Goal: Information Seeking & Learning: Learn about a topic

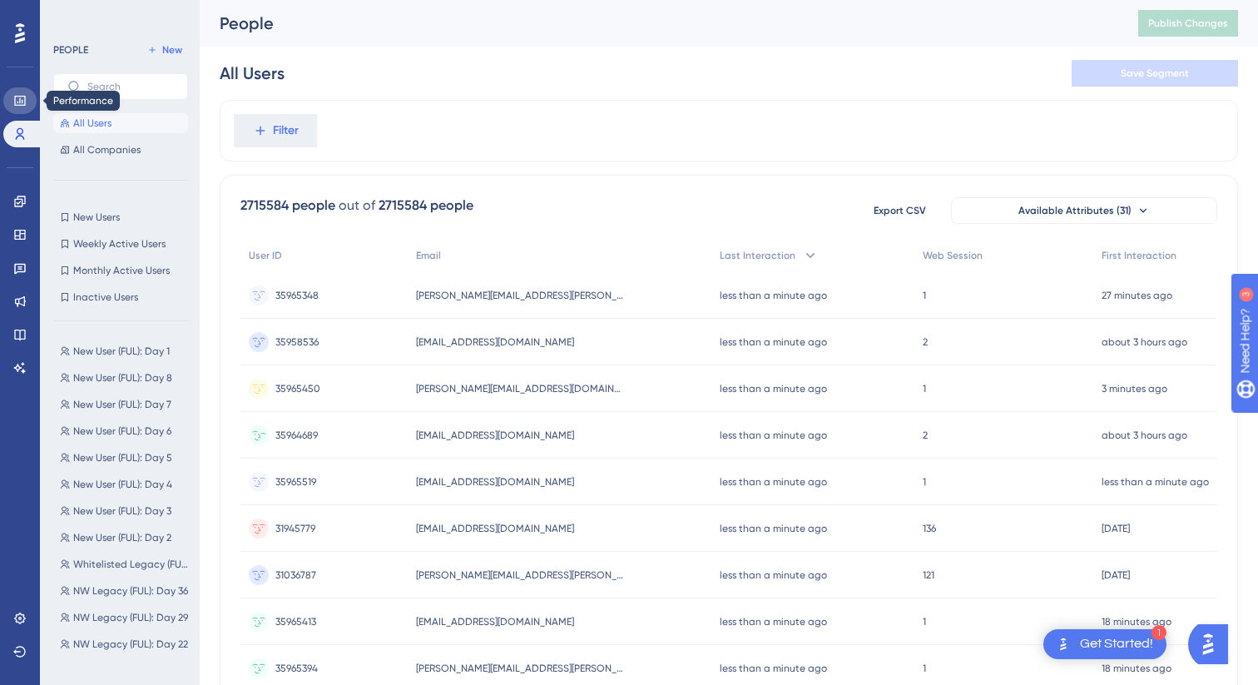
click at [14, 97] on icon at bounding box center [19, 101] width 11 height 10
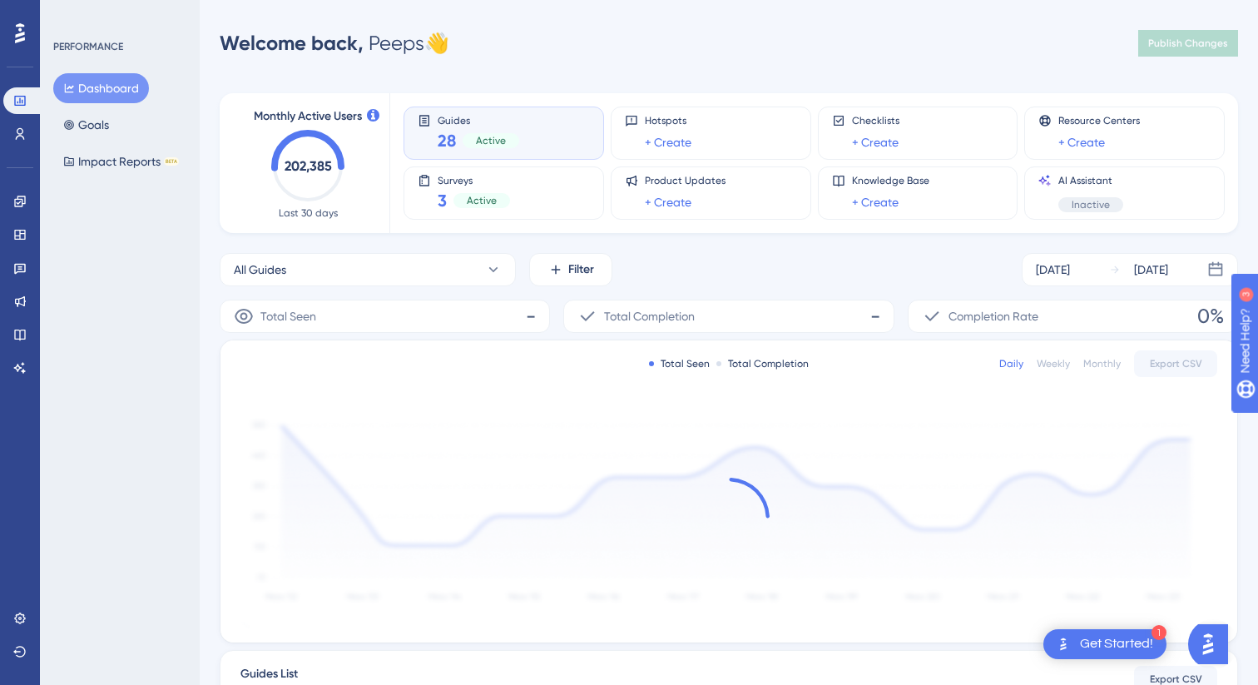
click at [18, 48] on div "Performance Users" at bounding box center [19, 97] width 33 height 101
click at [18, 37] on icon at bounding box center [20, 33] width 10 height 22
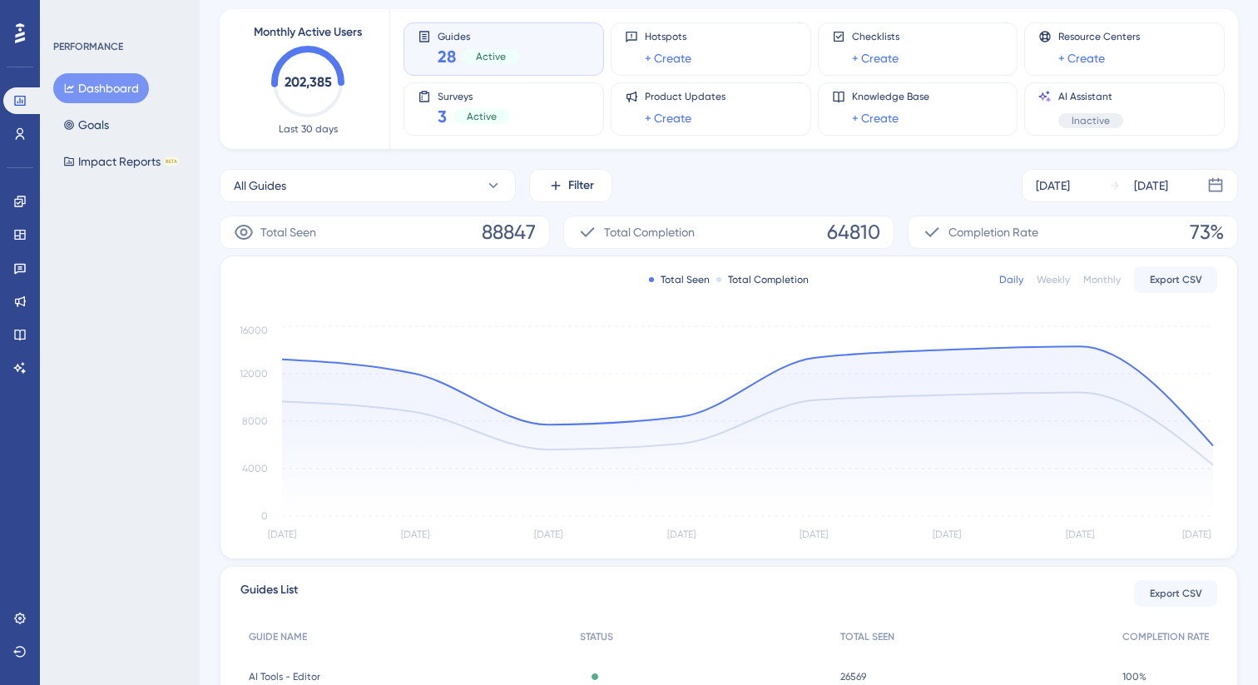
scroll to position [85, 0]
click at [493, 191] on icon at bounding box center [493, 184] width 17 height 17
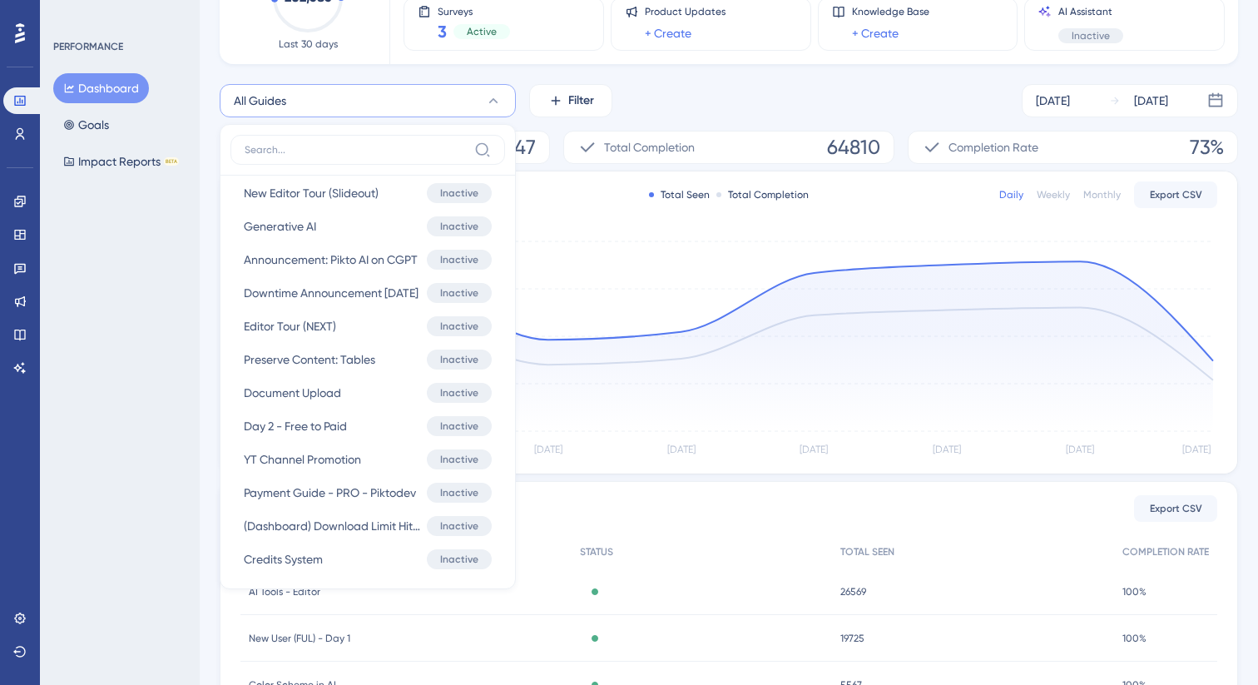
scroll to position [1711, 0]
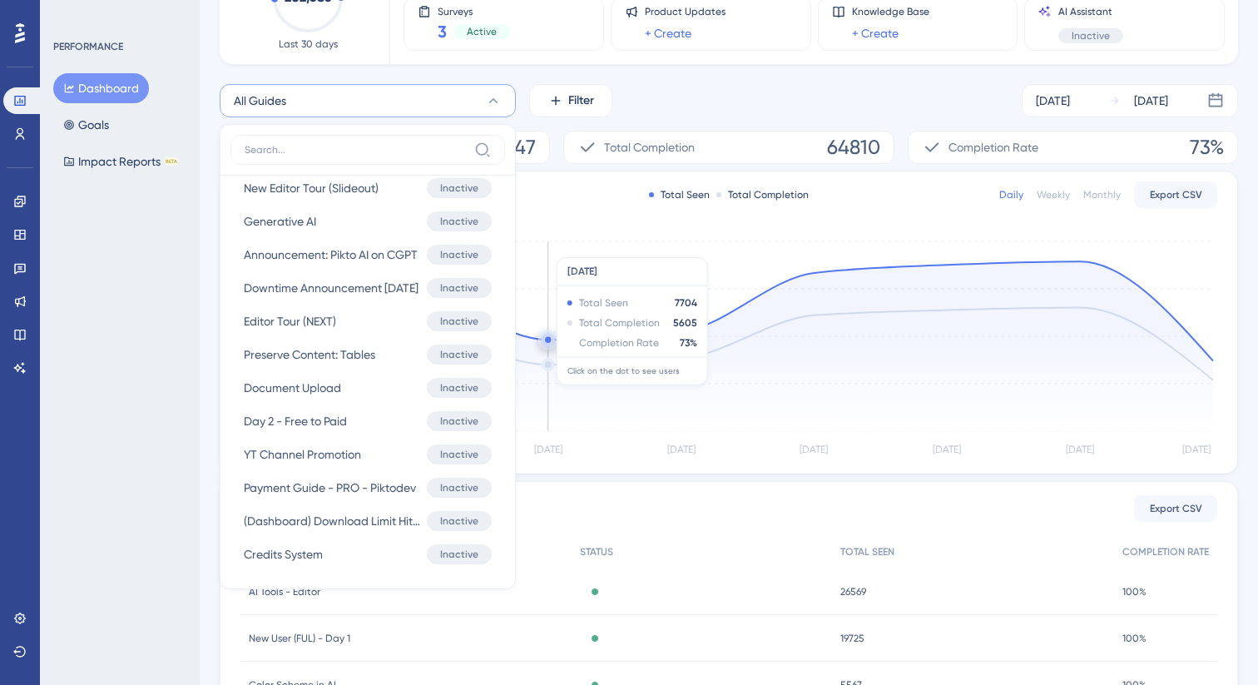
click at [564, 249] on icon "[DATE] Sep [DATE] Sep [DATE] Sep [DATE] Sep 25 0 4000 8000 12000 16000" at bounding box center [728, 348] width 977 height 223
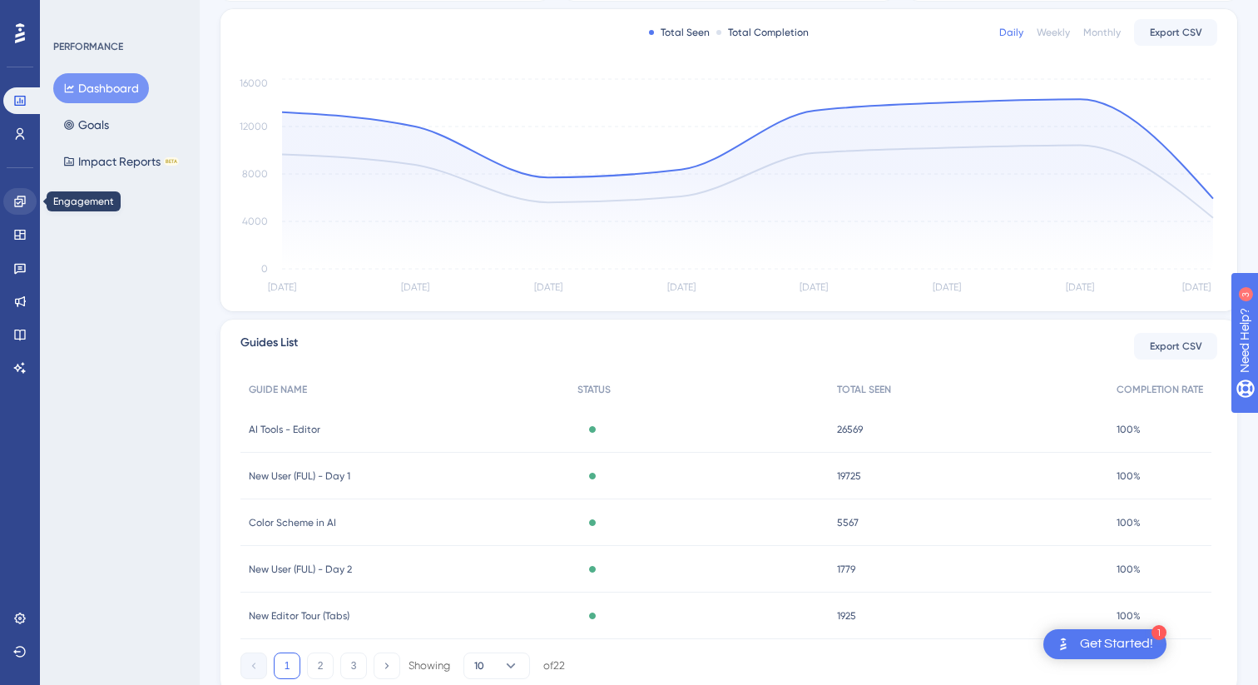
scroll to position [0, 0]
click at [17, 622] on icon at bounding box center [19, 618] width 13 height 13
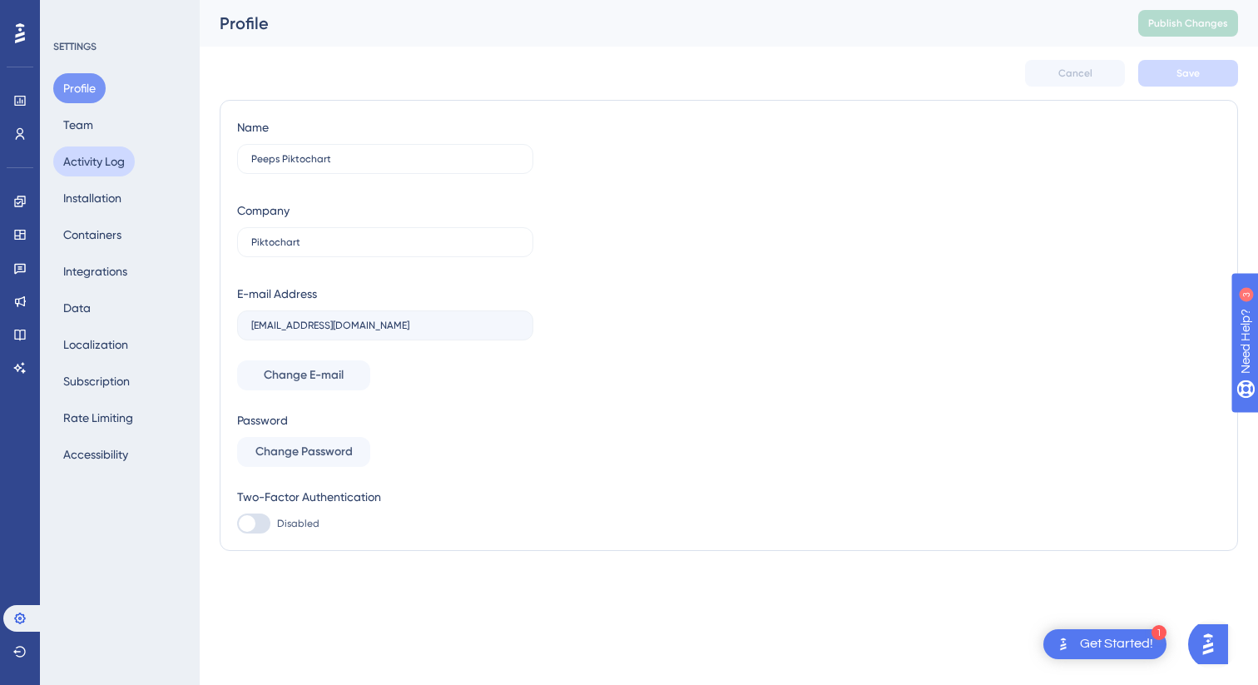
click at [87, 161] on button "Activity Log" at bounding box center [94, 161] width 82 height 30
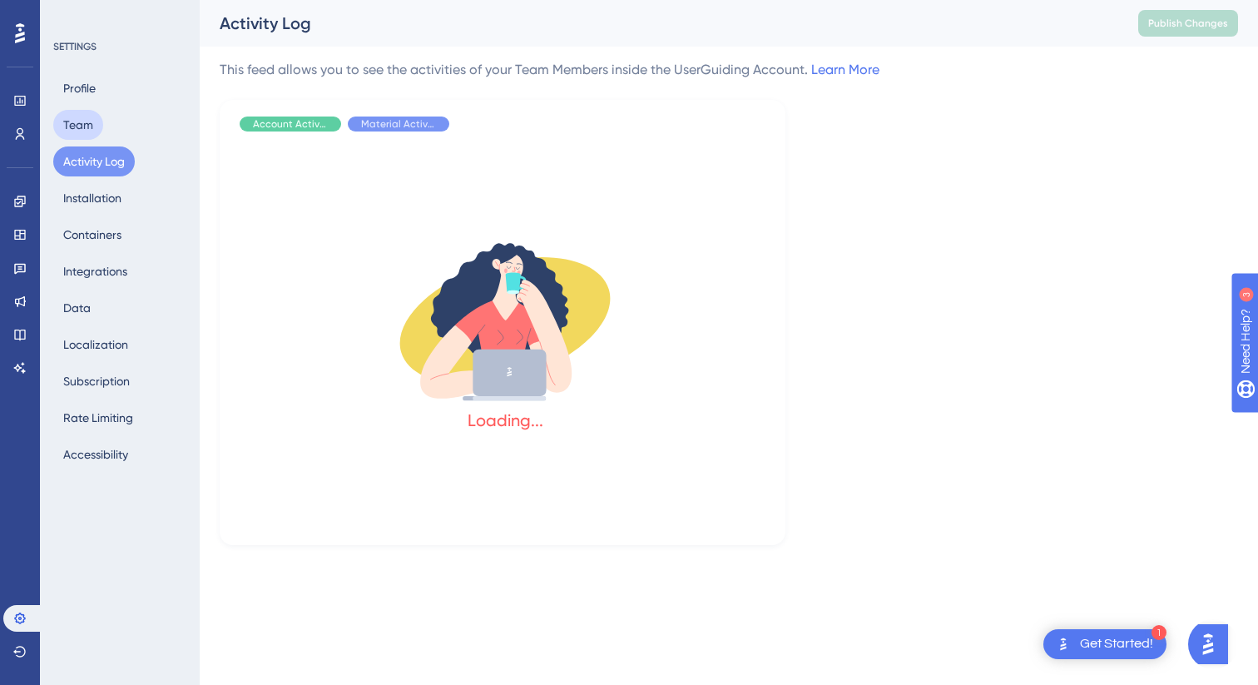
click at [84, 126] on button "Team" at bounding box center [78, 125] width 50 height 30
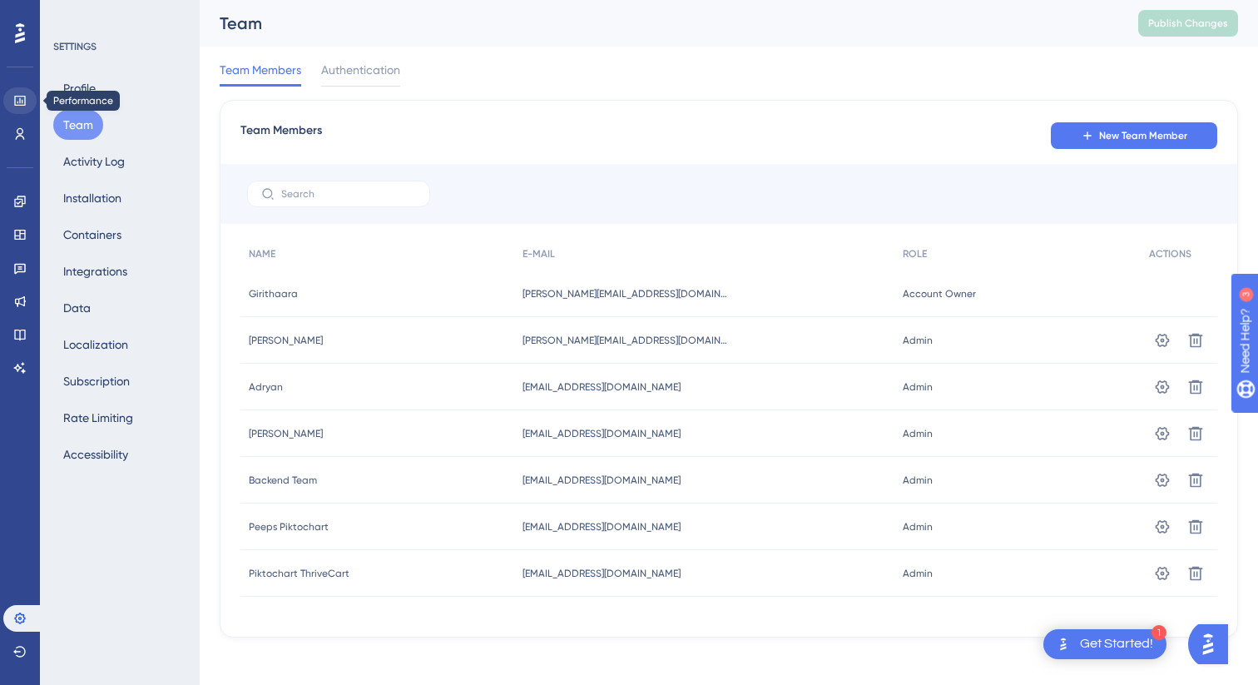
click at [22, 103] on icon at bounding box center [19, 100] width 13 height 13
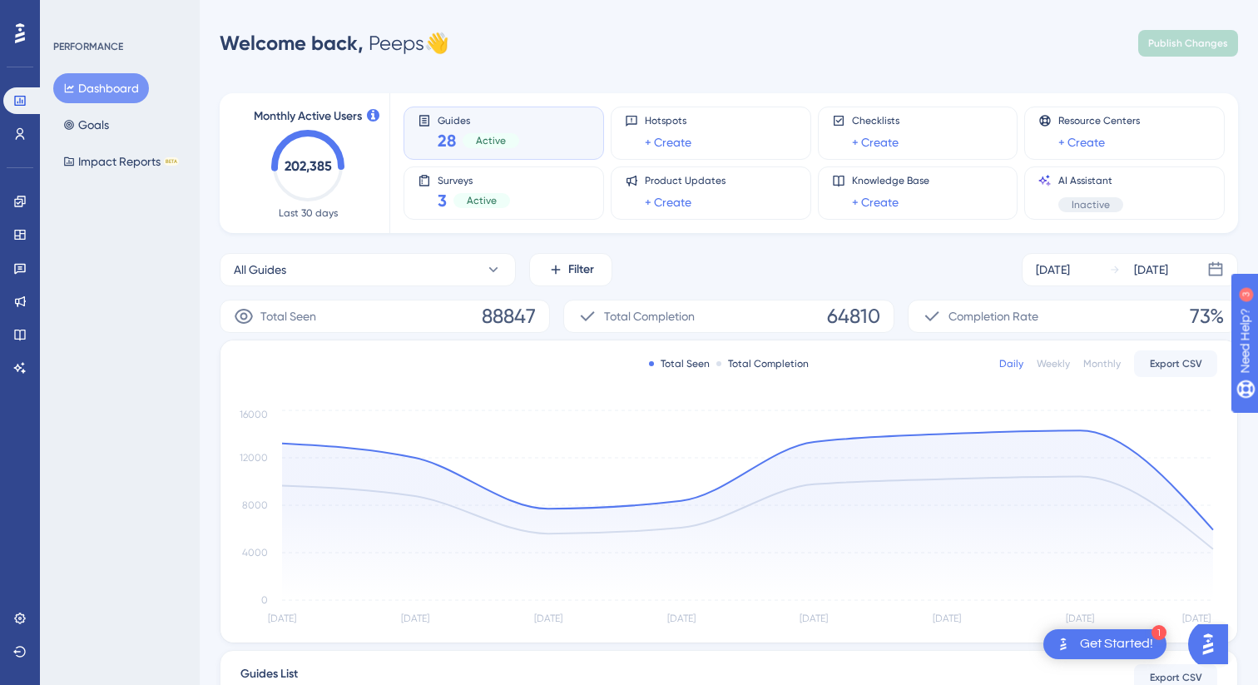
click at [280, 168] on icon "202,385" at bounding box center [307, 166] width 73 height 73
click at [537, 146] on div "Guides 28 Active" at bounding box center [504, 133] width 172 height 38
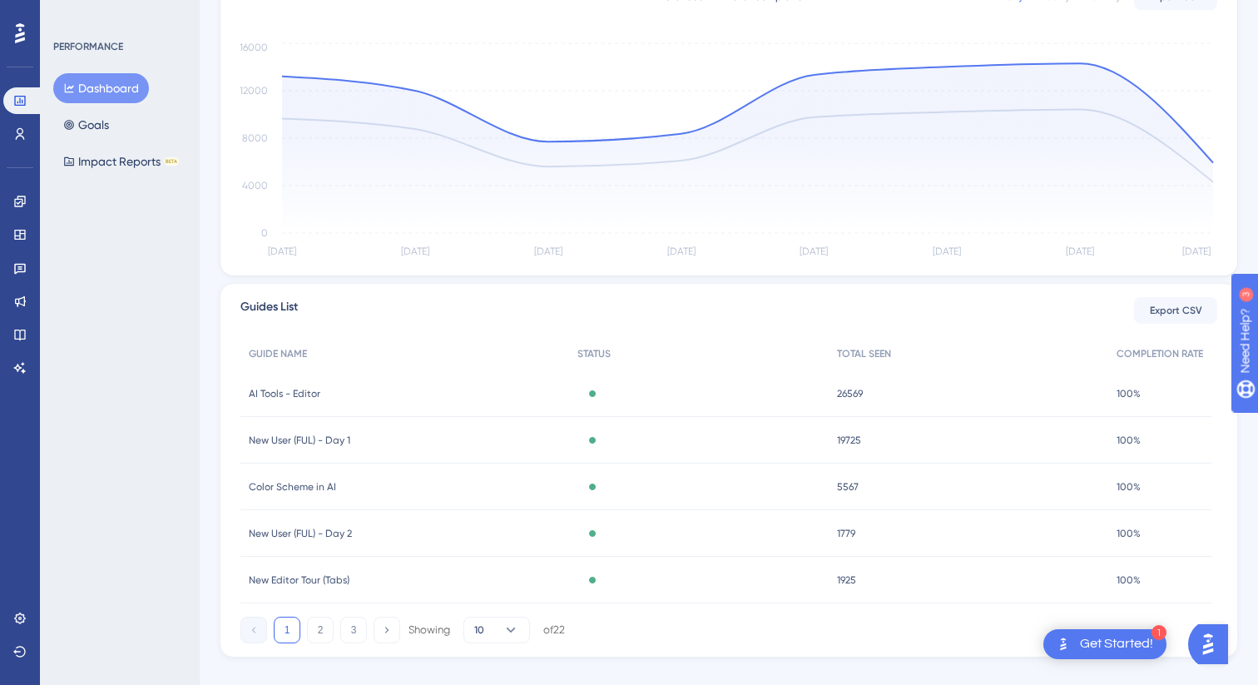
scroll to position [393, 0]
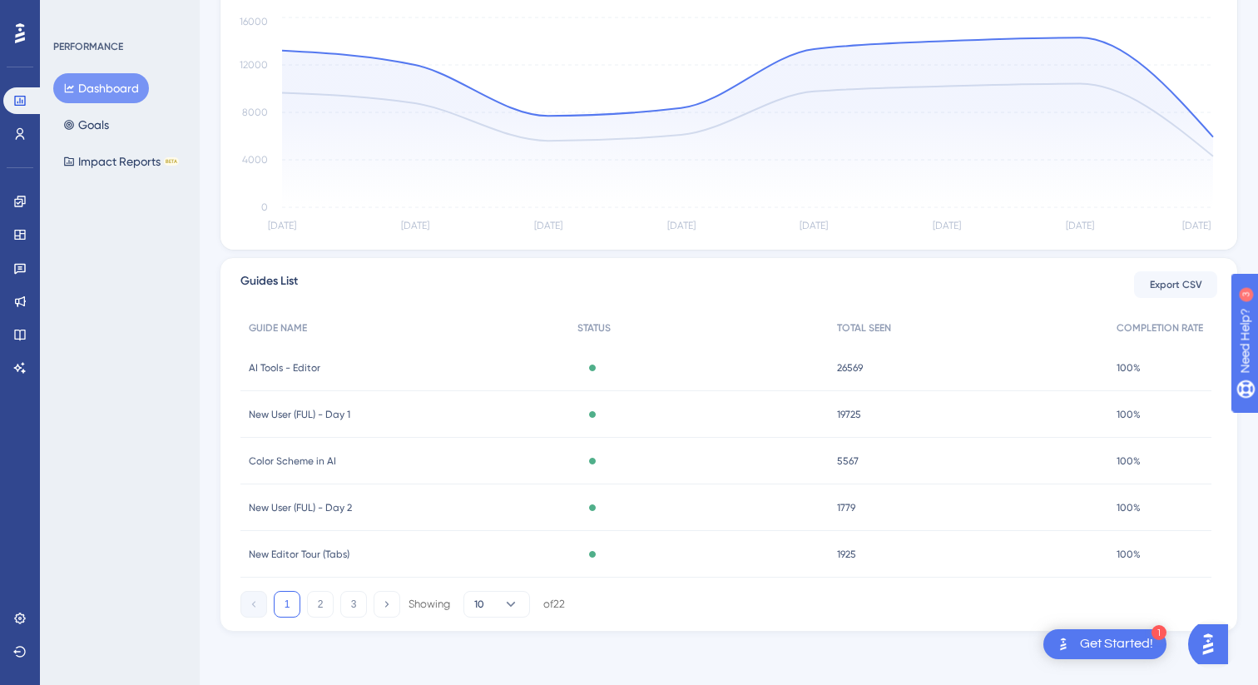
click at [444, 376] on div "AI Tools - Editor AI Tools - Editor" at bounding box center [404, 367] width 329 height 47
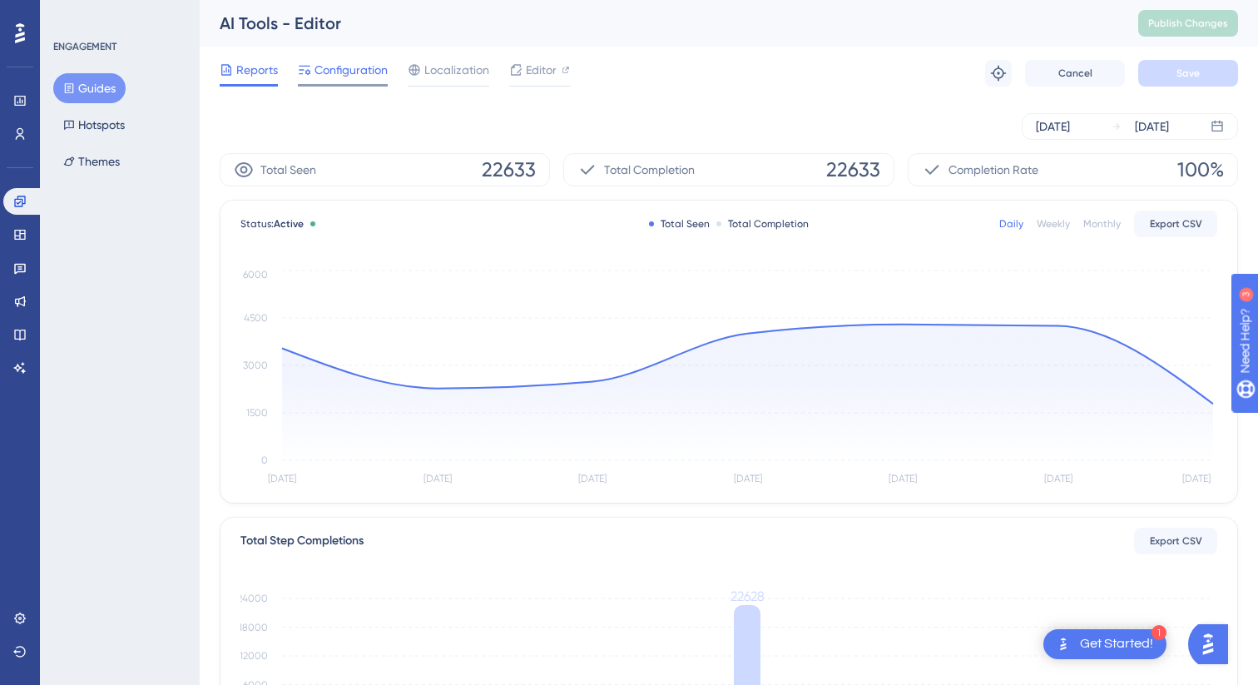
click at [328, 70] on span "Configuration" at bounding box center [351, 70] width 73 height 20
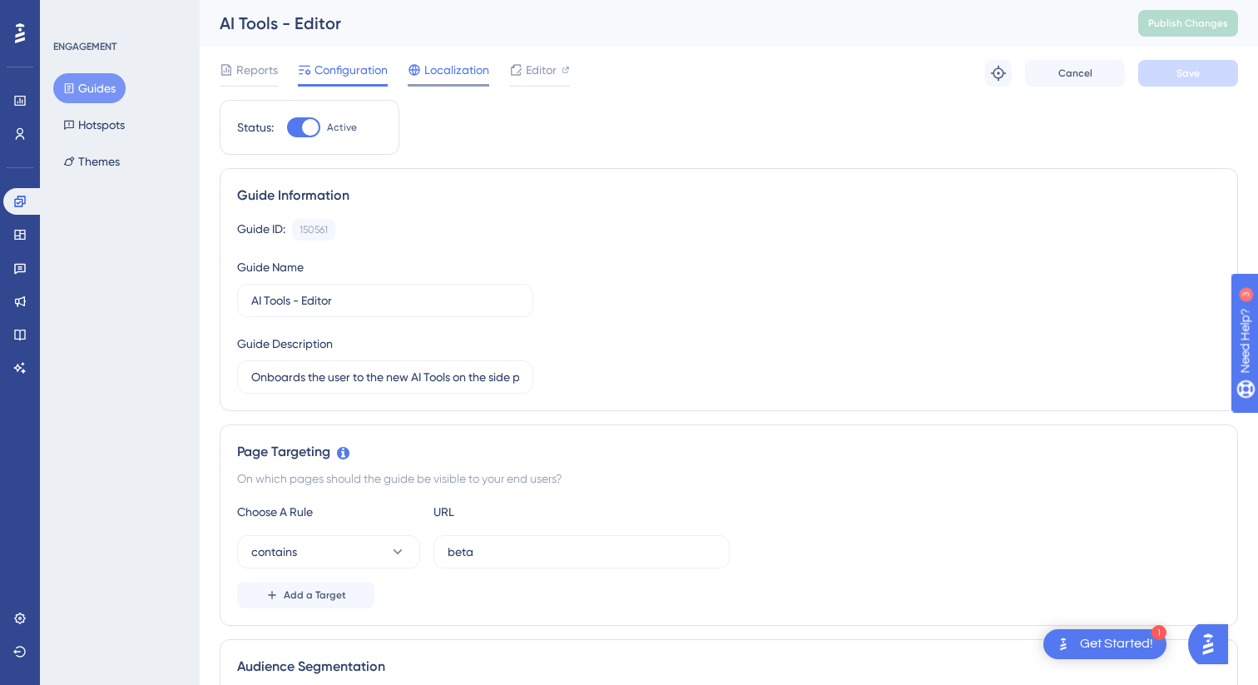
click at [457, 72] on span "Localization" at bounding box center [456, 70] width 65 height 20
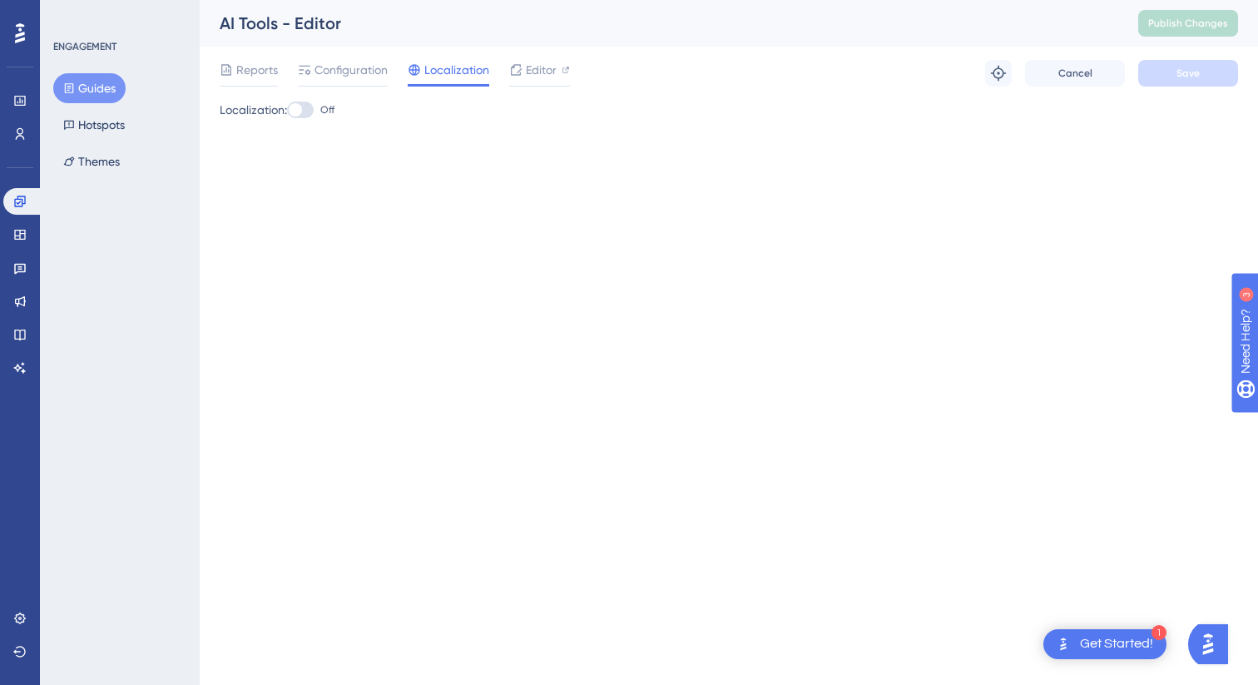
click at [504, 72] on div "Reports Configuration Localization Editor" at bounding box center [395, 73] width 350 height 27
click at [523, 72] on div "Editor" at bounding box center [539, 70] width 61 height 20
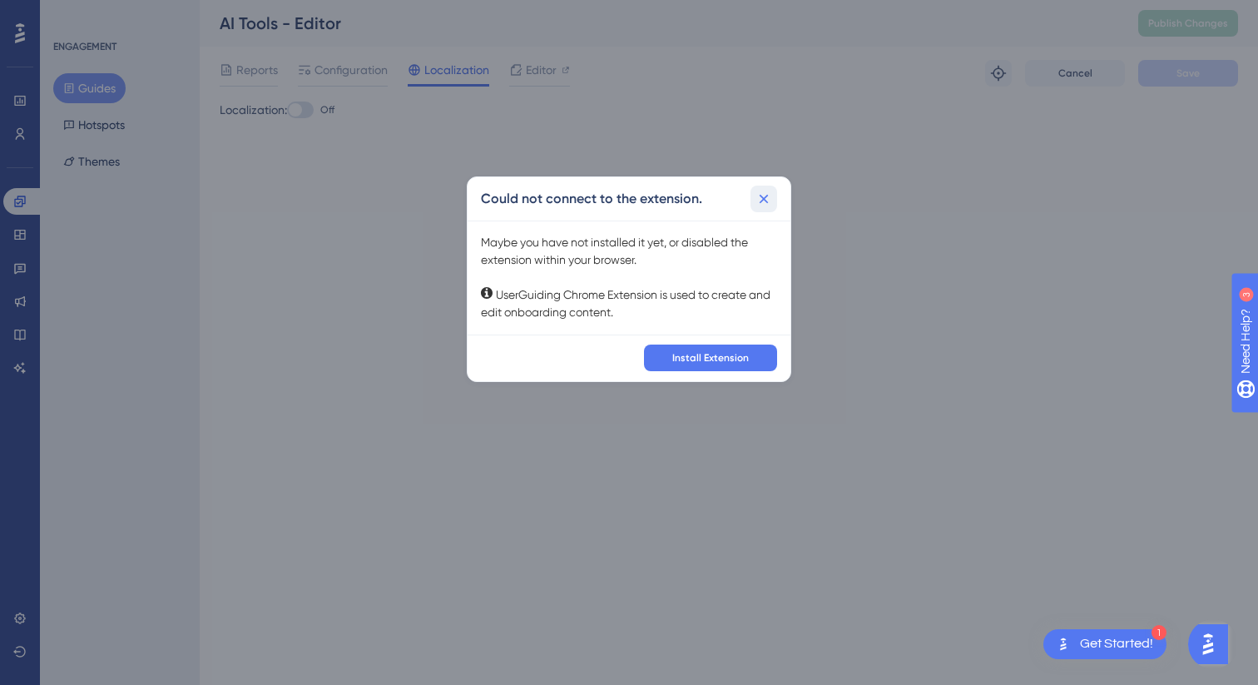
click at [767, 196] on icon at bounding box center [763, 199] width 17 height 17
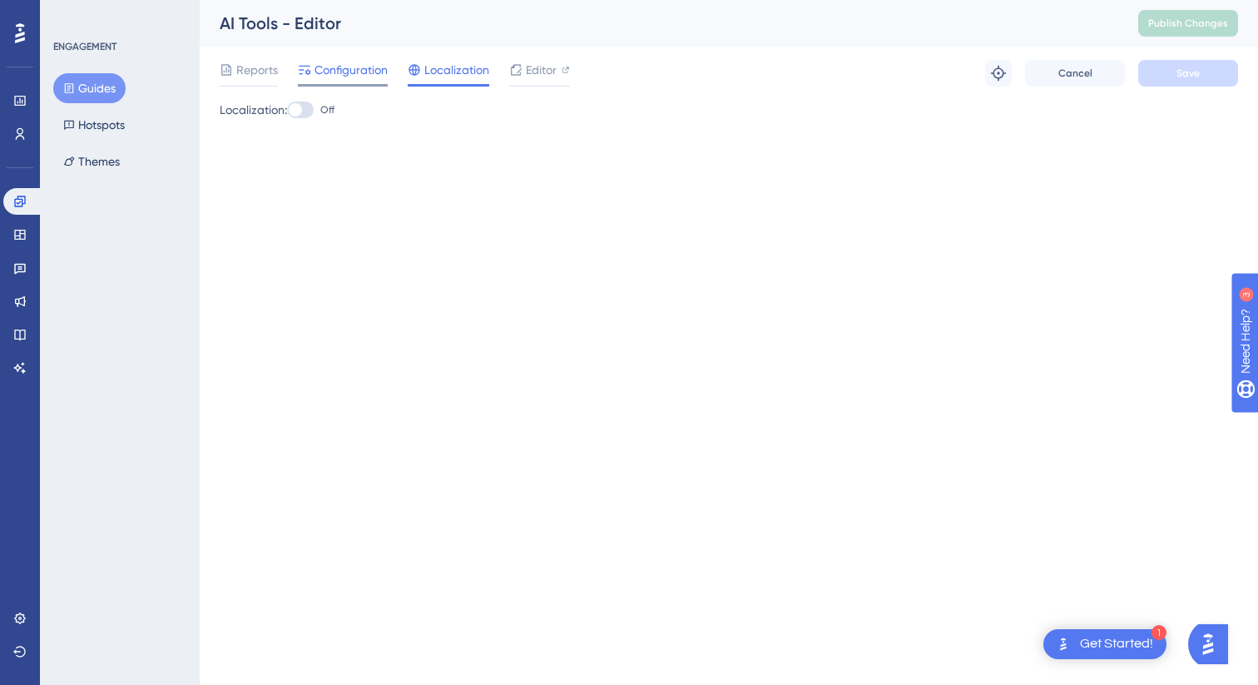
click at [339, 67] on span "Configuration" at bounding box center [351, 70] width 73 height 20
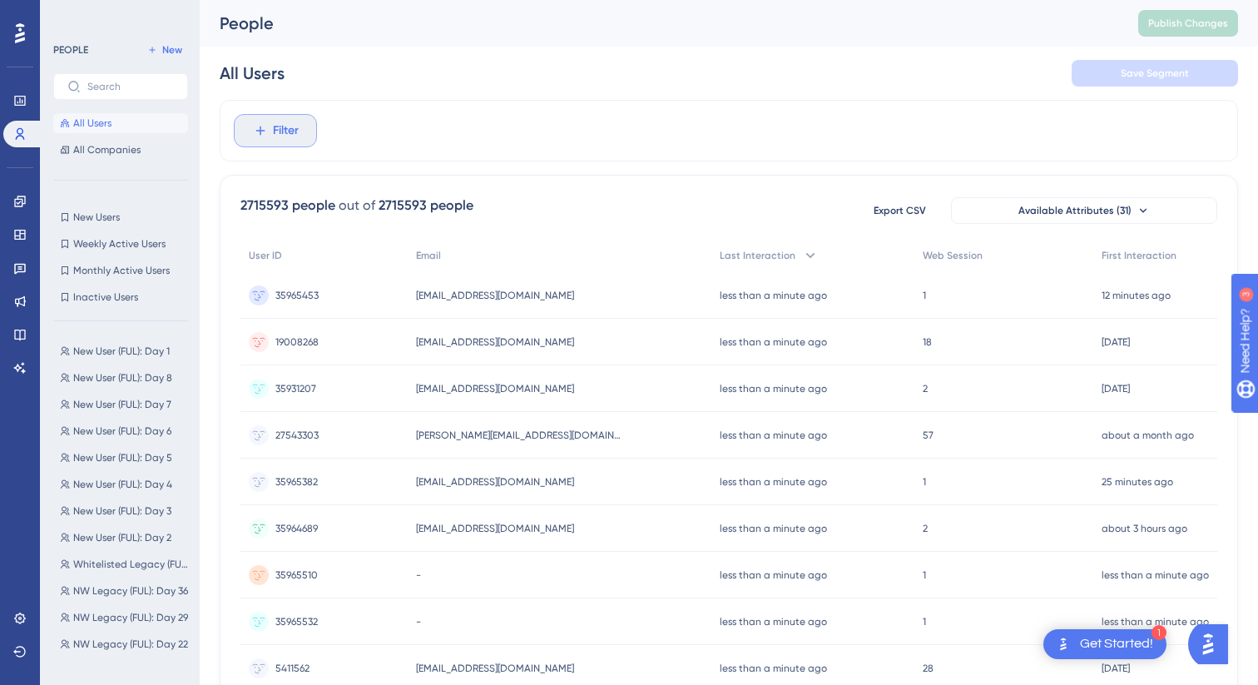
click at [292, 143] on button "Filter" at bounding box center [275, 130] width 83 height 33
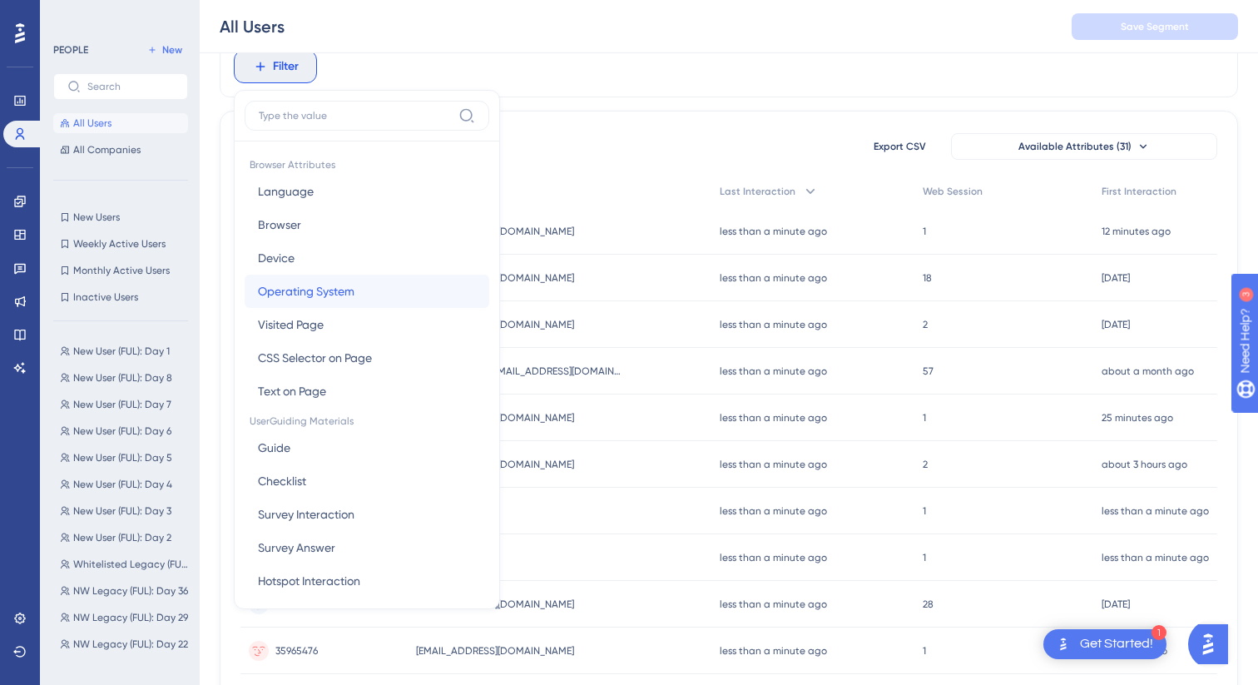
click at [315, 289] on span "Operating System" at bounding box center [306, 291] width 97 height 20
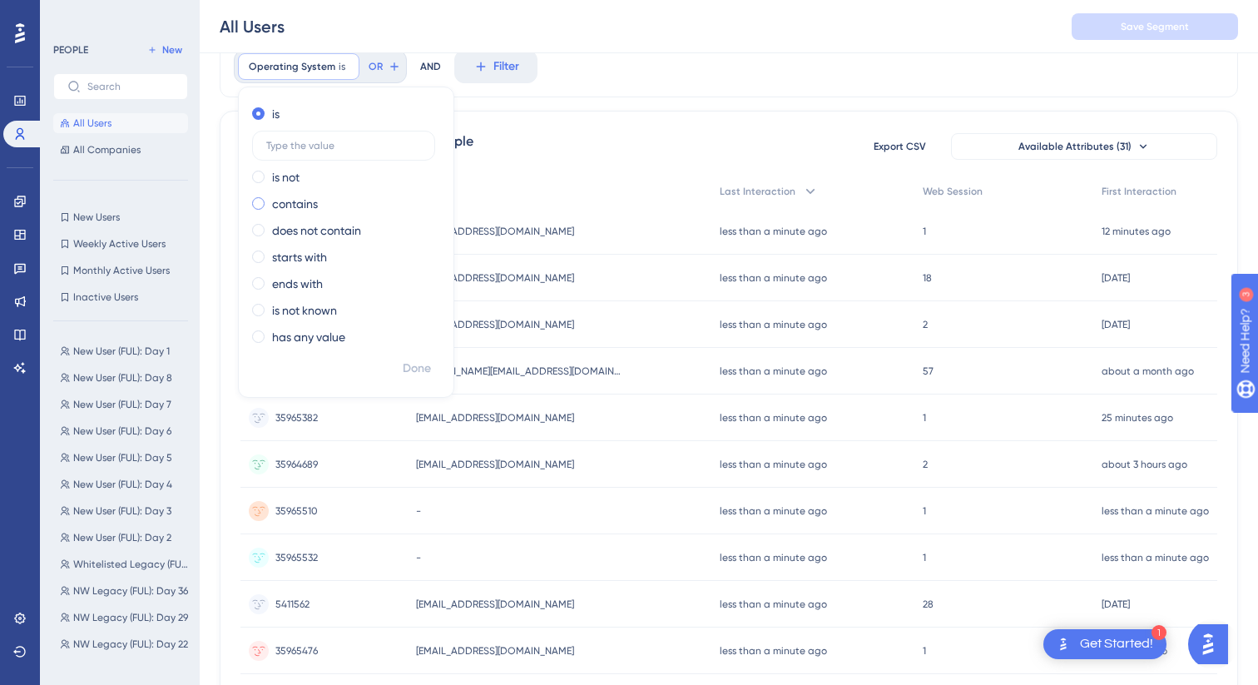
click at [295, 199] on label "contains" at bounding box center [295, 204] width 46 height 20
click at [376, 67] on icon at bounding box center [381, 67] width 10 height 10
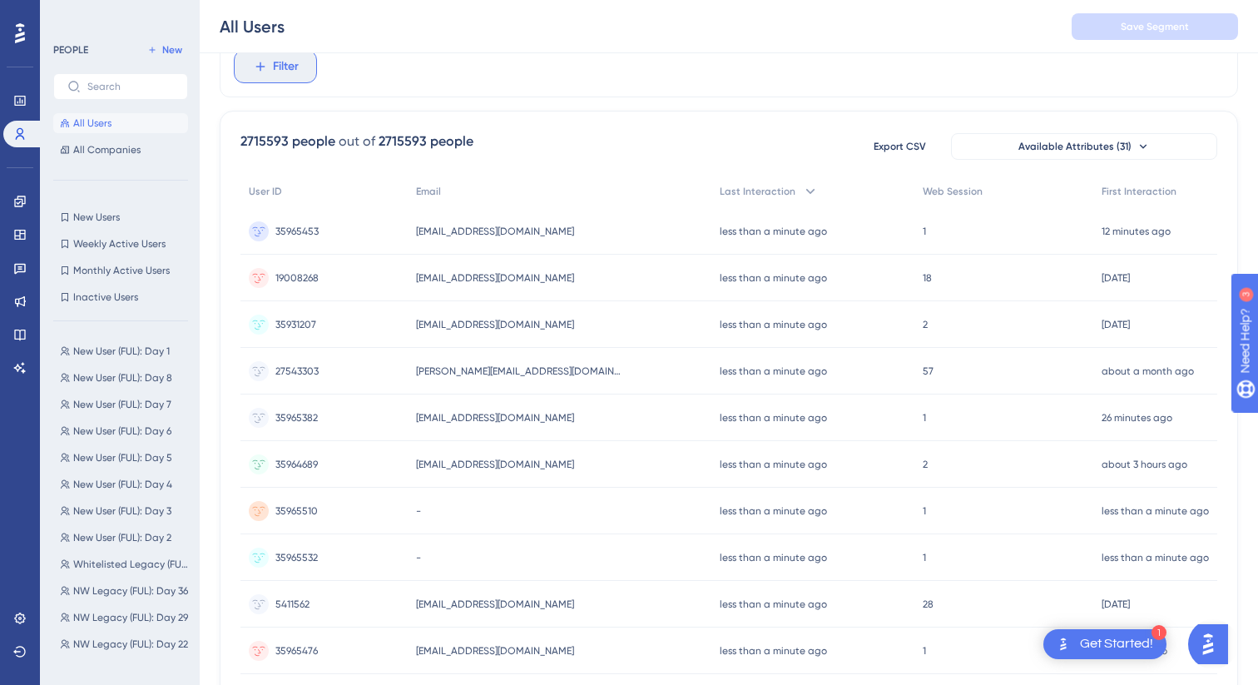
click at [275, 68] on span "Filter" at bounding box center [286, 67] width 26 height 20
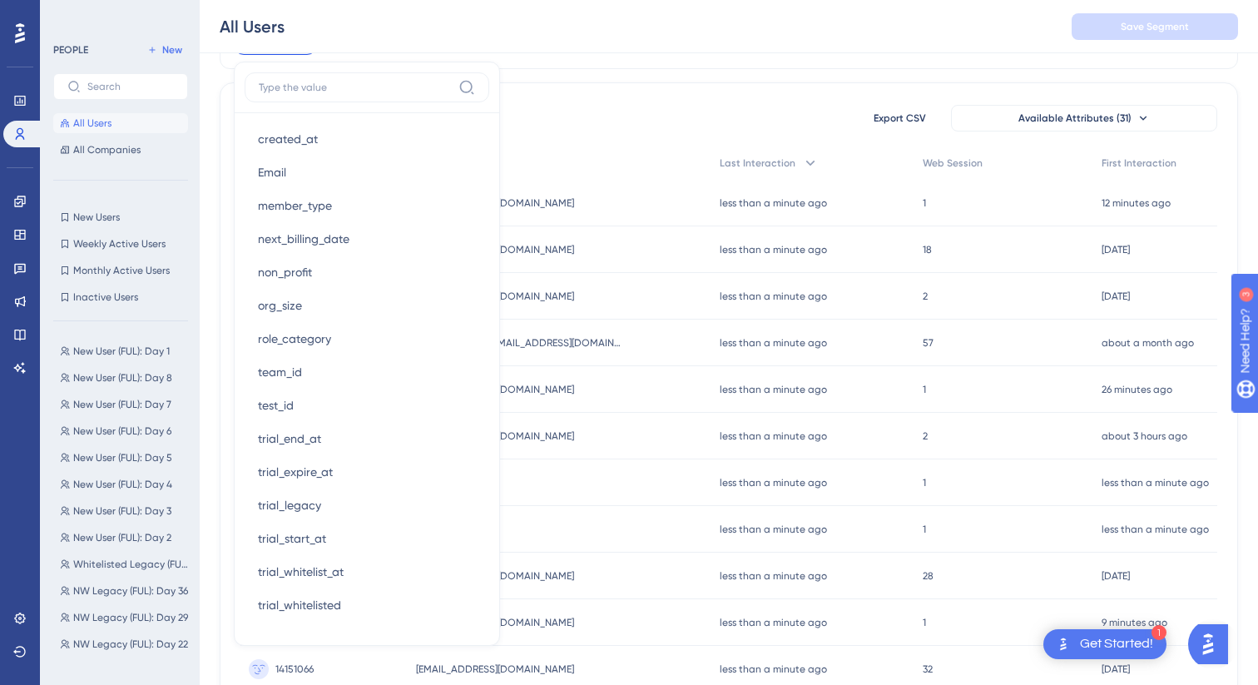
scroll to position [804, 0]
click at [308, 89] on input at bounding box center [355, 87] width 193 height 13
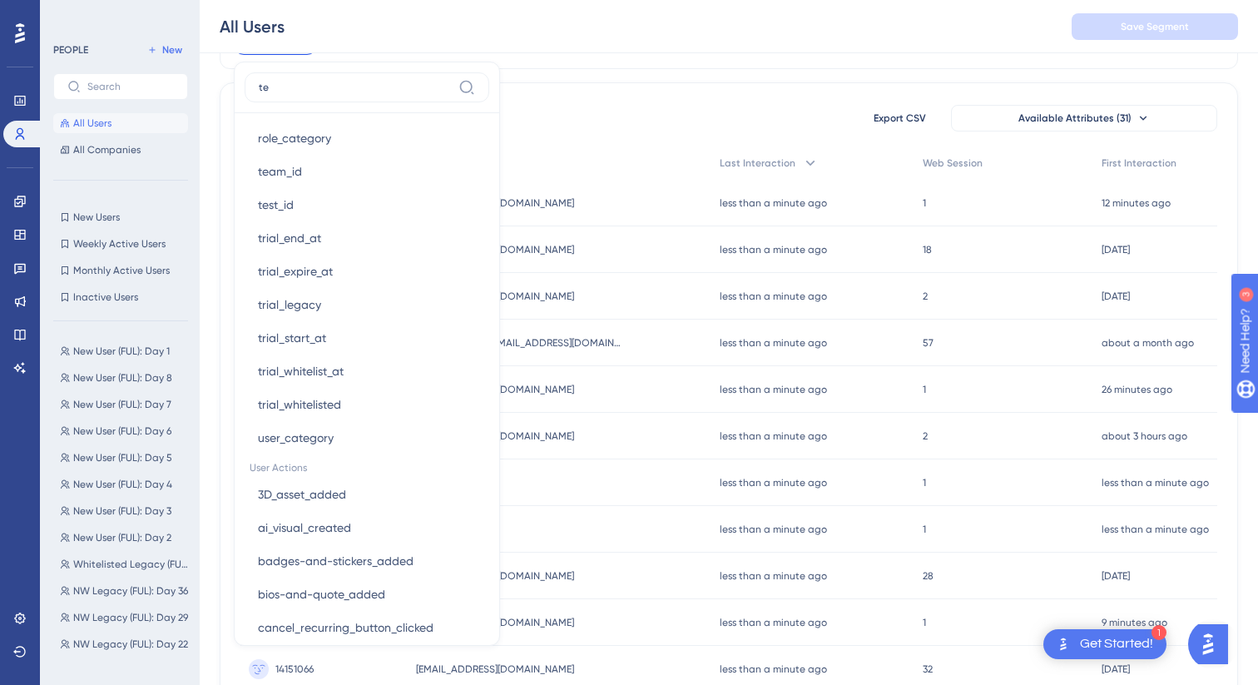
scroll to position [371, 0]
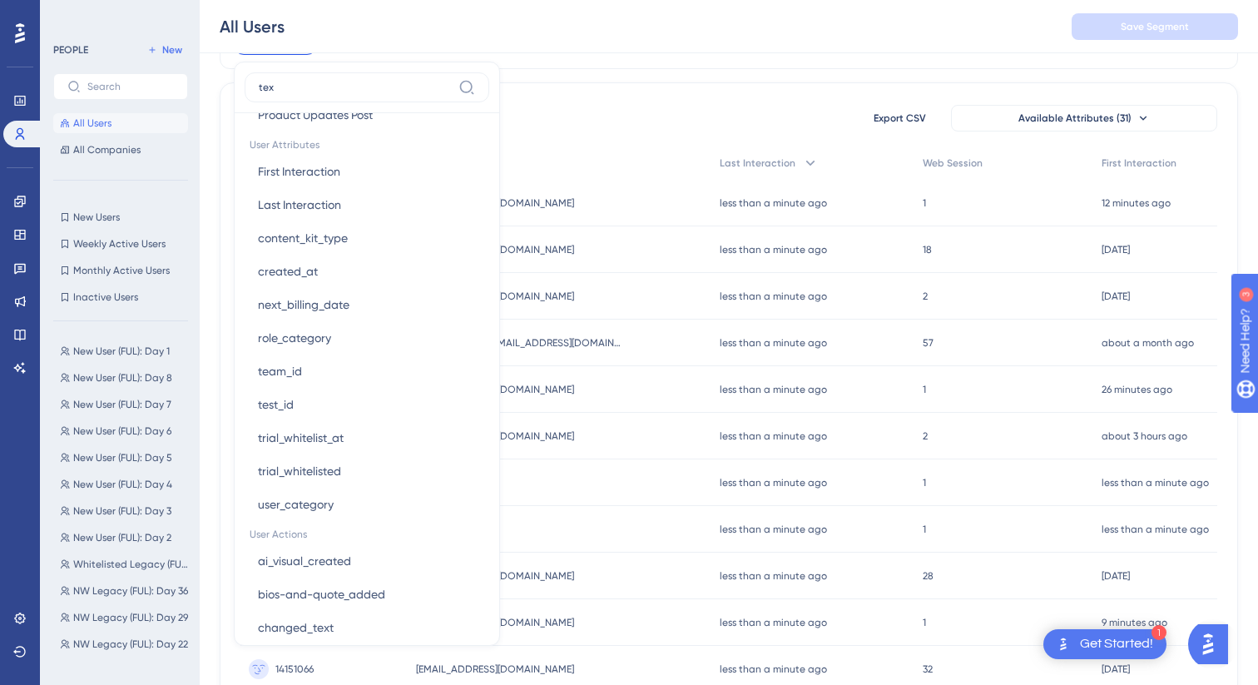
type input "text"
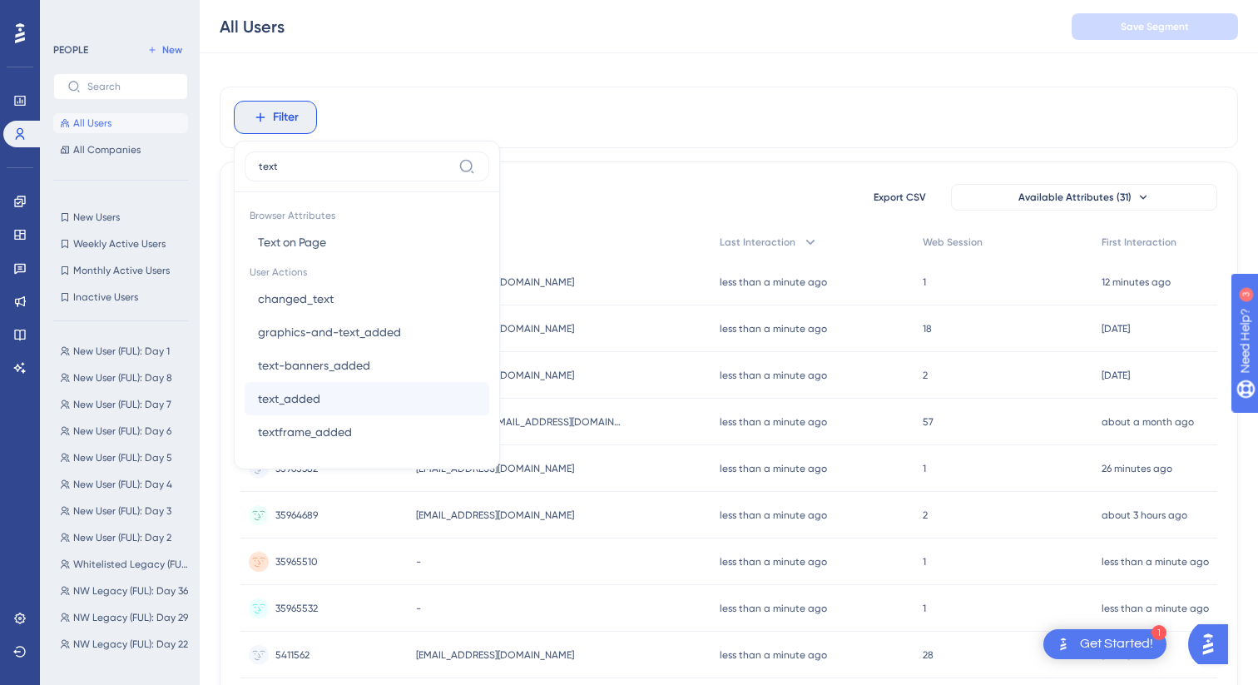
scroll to position [0, 0]
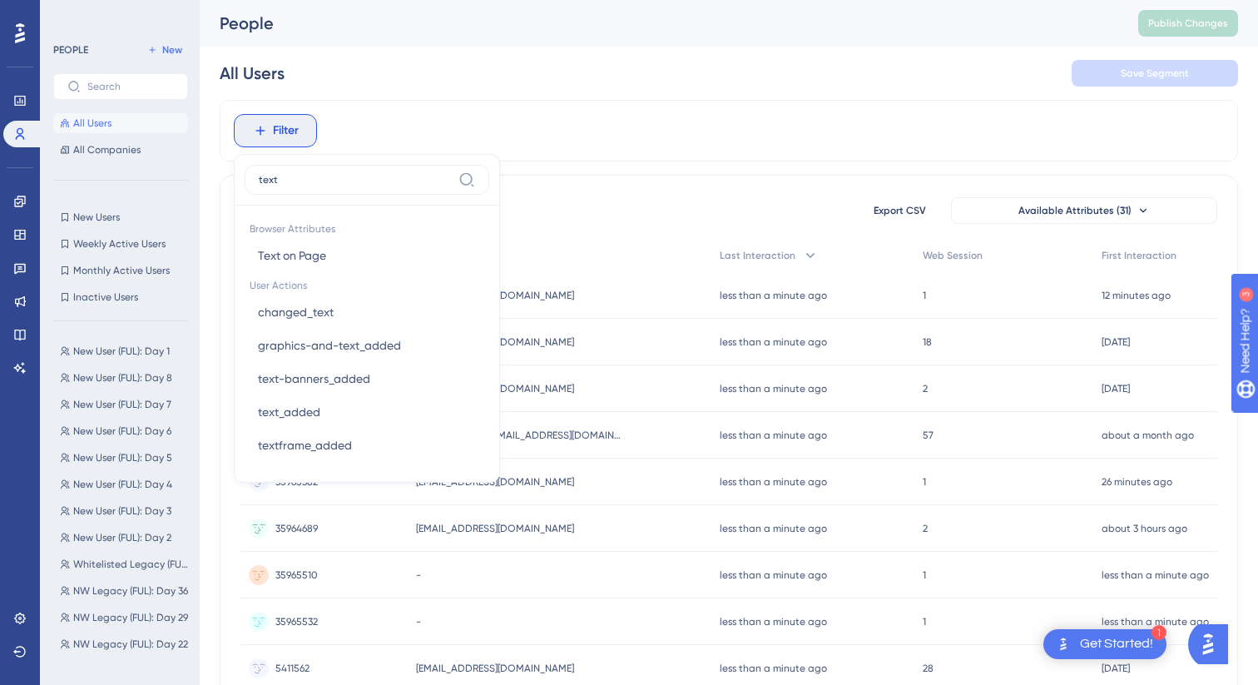
click at [312, 179] on input "text" at bounding box center [355, 179] width 193 height 13
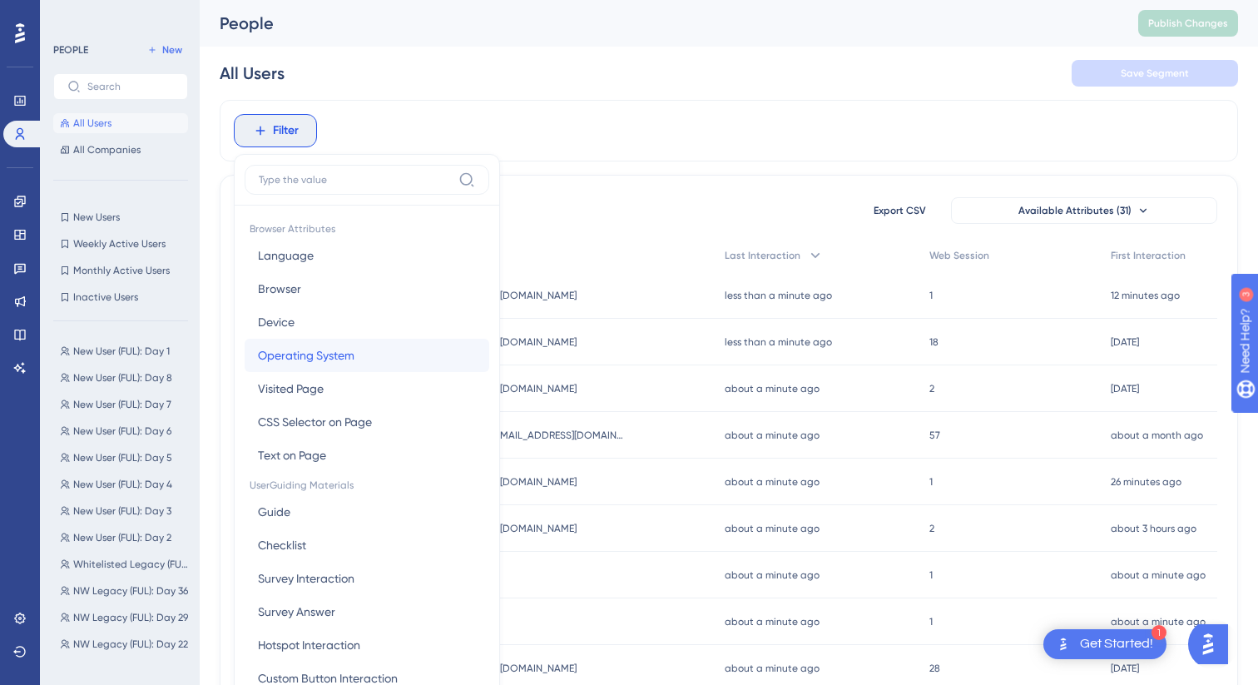
click at [308, 357] on span "Operating System" at bounding box center [306, 355] width 97 height 20
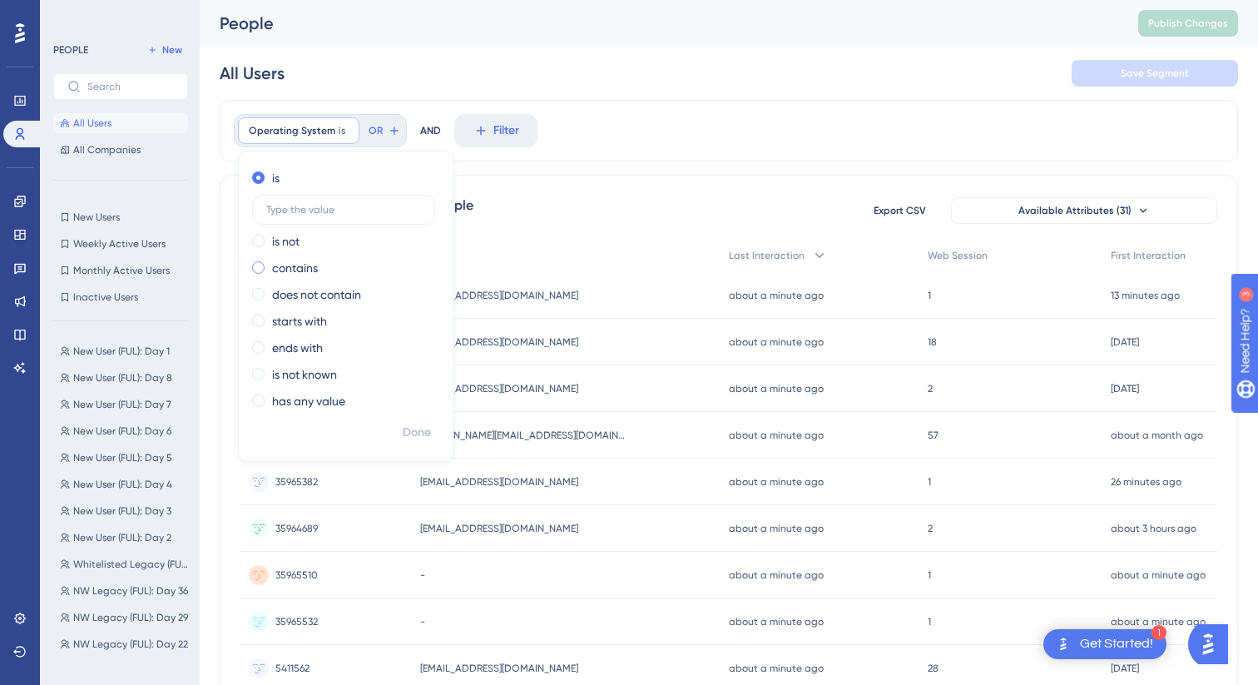
click at [313, 258] on label "contains" at bounding box center [295, 268] width 46 height 20
type input "Mac"
click at [403, 421] on button "Done" at bounding box center [417, 433] width 47 height 30
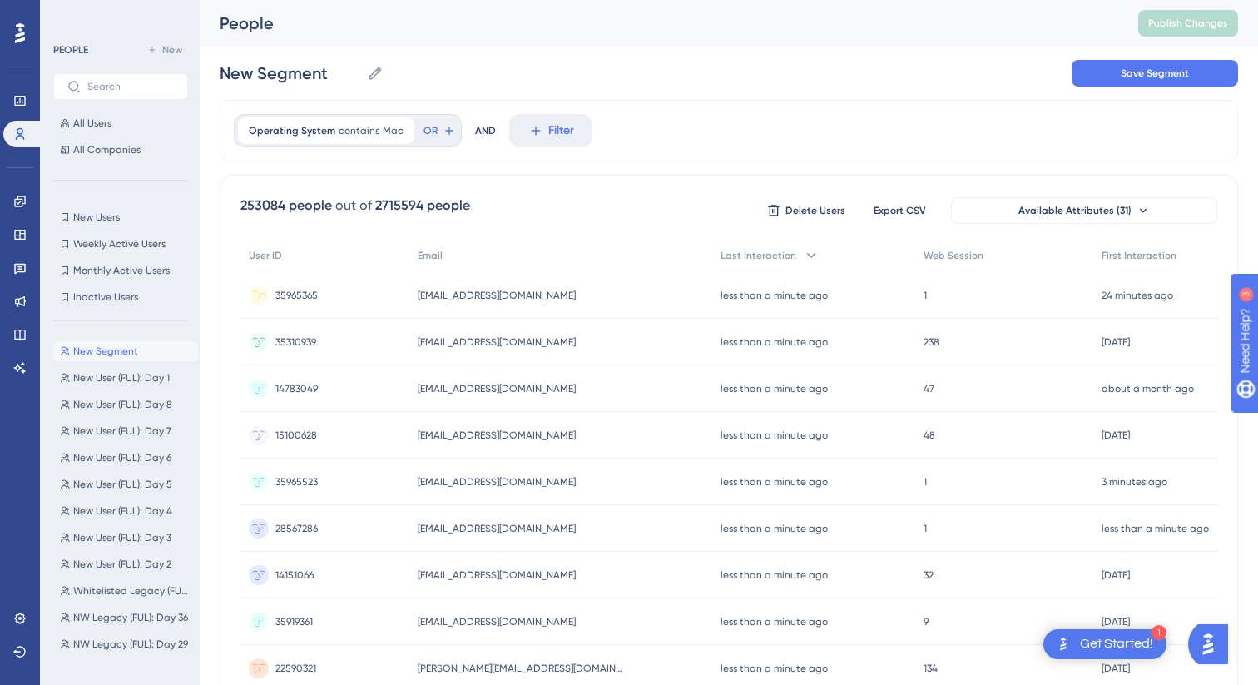
click at [455, 294] on span "[EMAIL_ADDRESS][DOMAIN_NAME]" at bounding box center [497, 295] width 158 height 13
click at [397, 129] on icon at bounding box center [402, 131] width 10 height 10
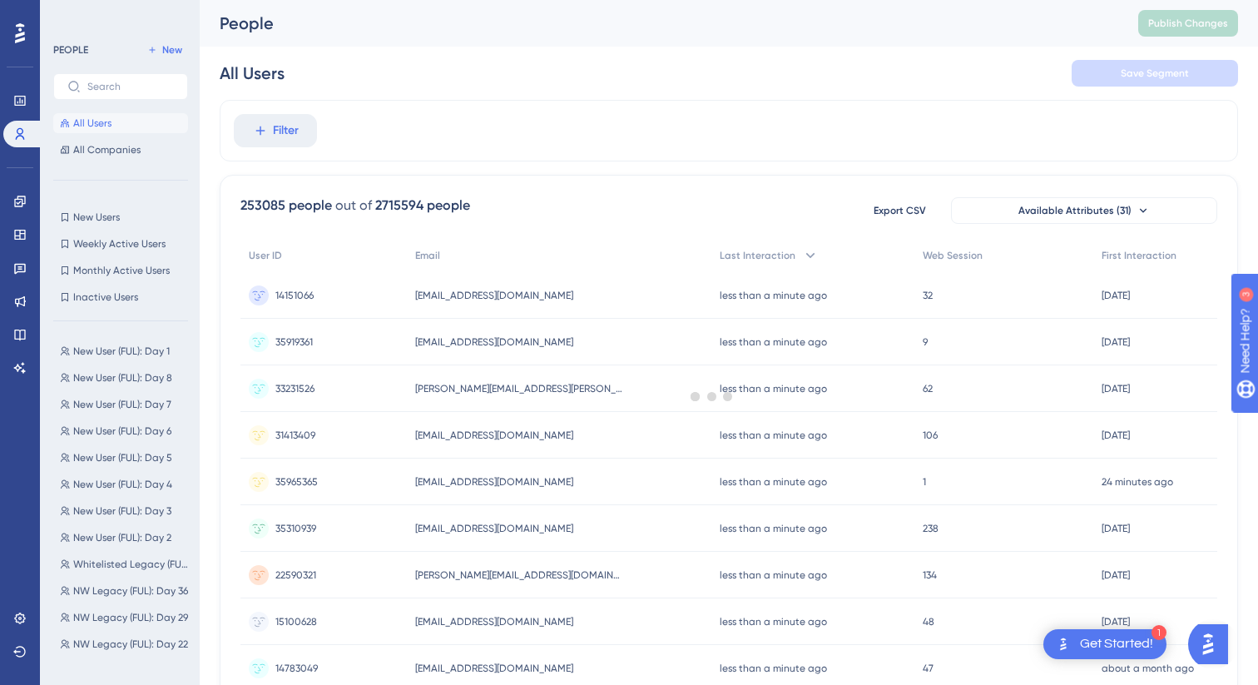
click at [299, 135] on div at bounding box center [712, 395] width 1092 height 565
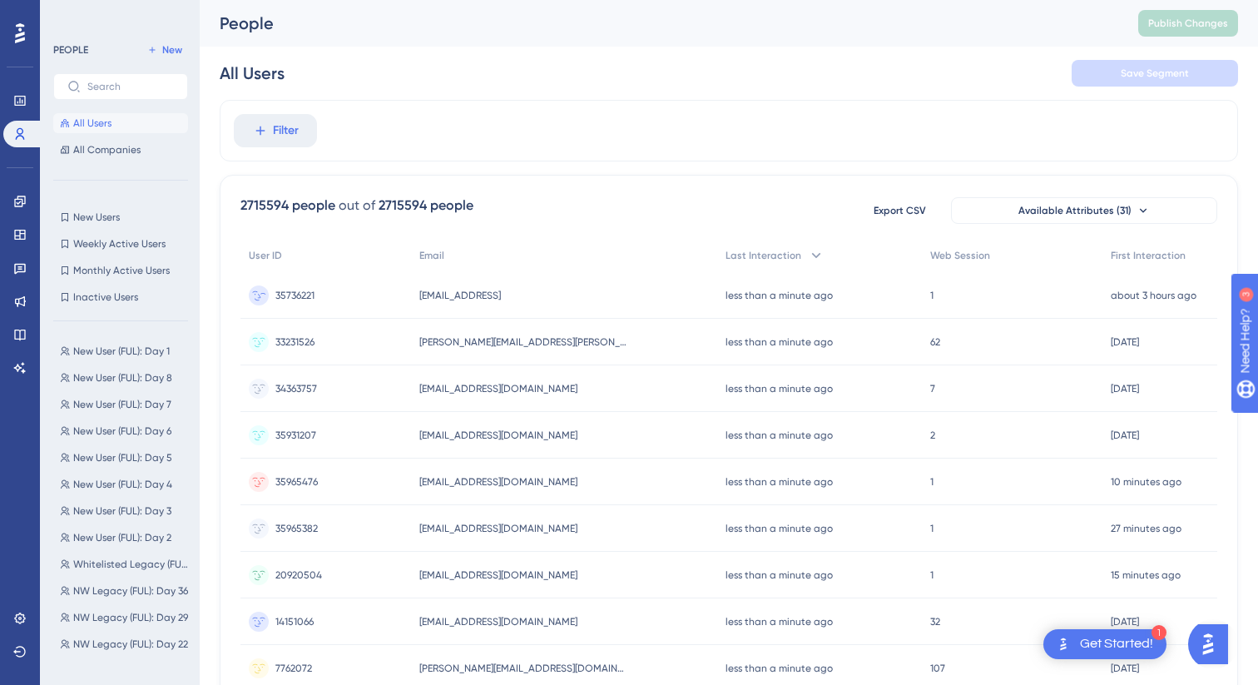
click at [305, 296] on span "35736221" at bounding box center [294, 295] width 39 height 13
click at [294, 128] on span "Filter" at bounding box center [286, 131] width 26 height 20
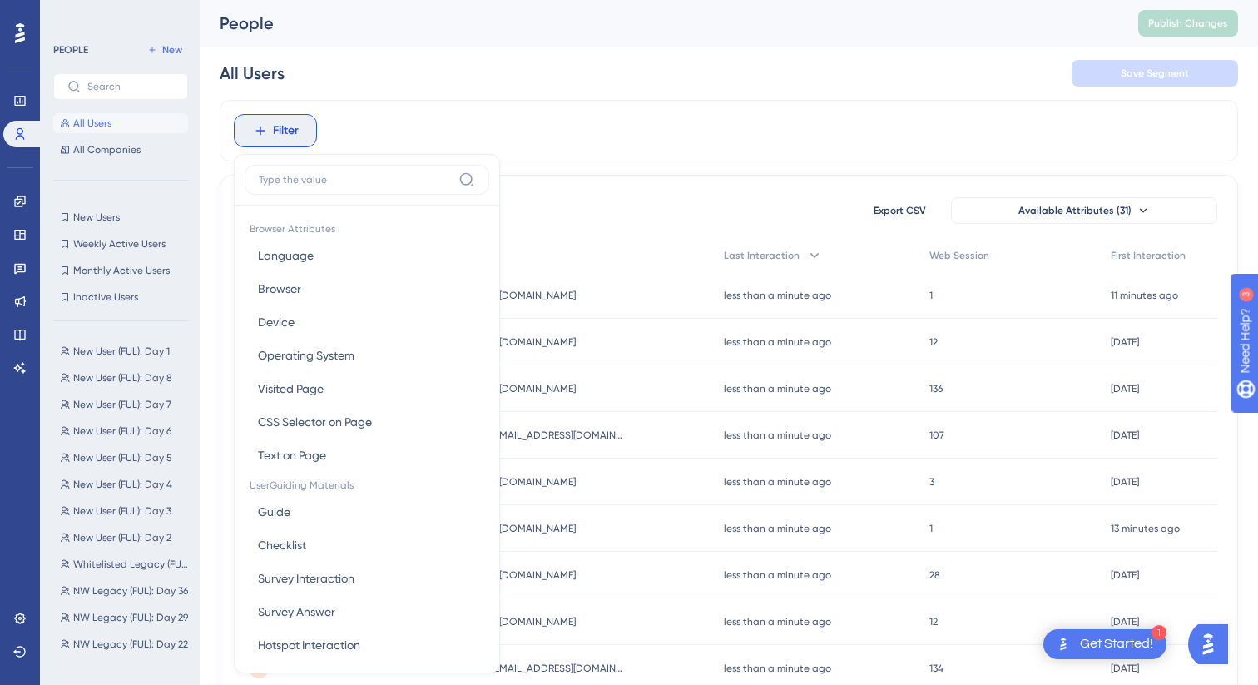
scroll to position [71, 0]
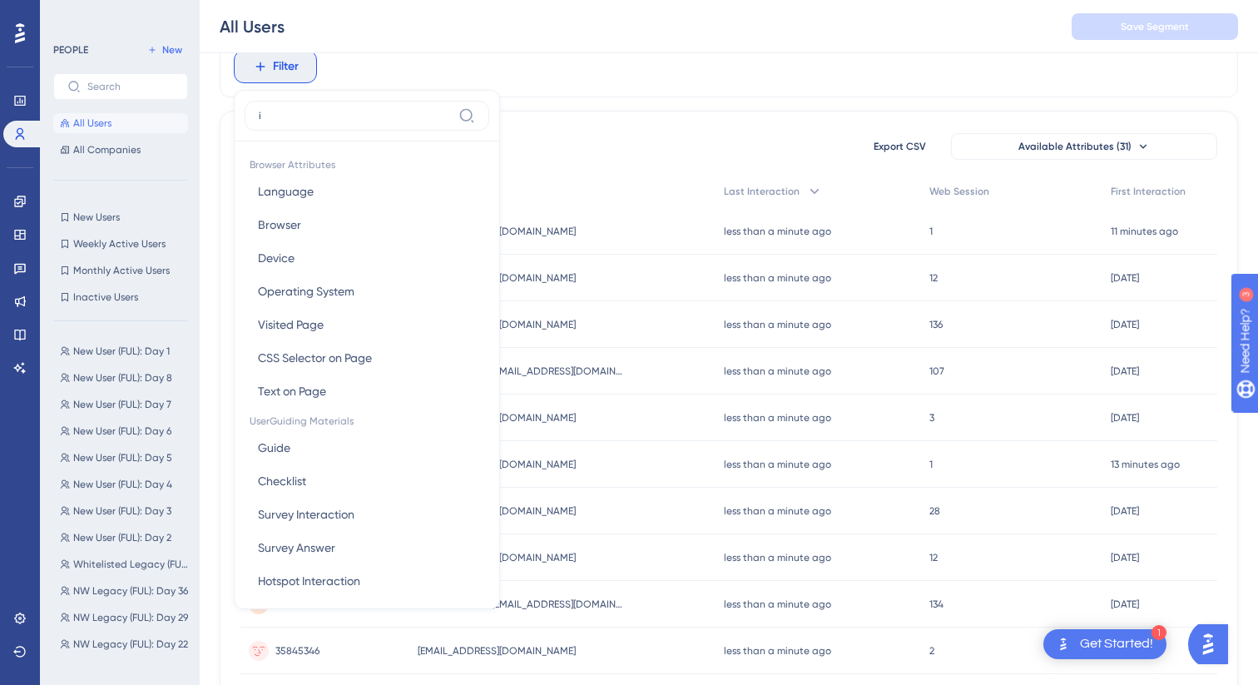
type input "id"
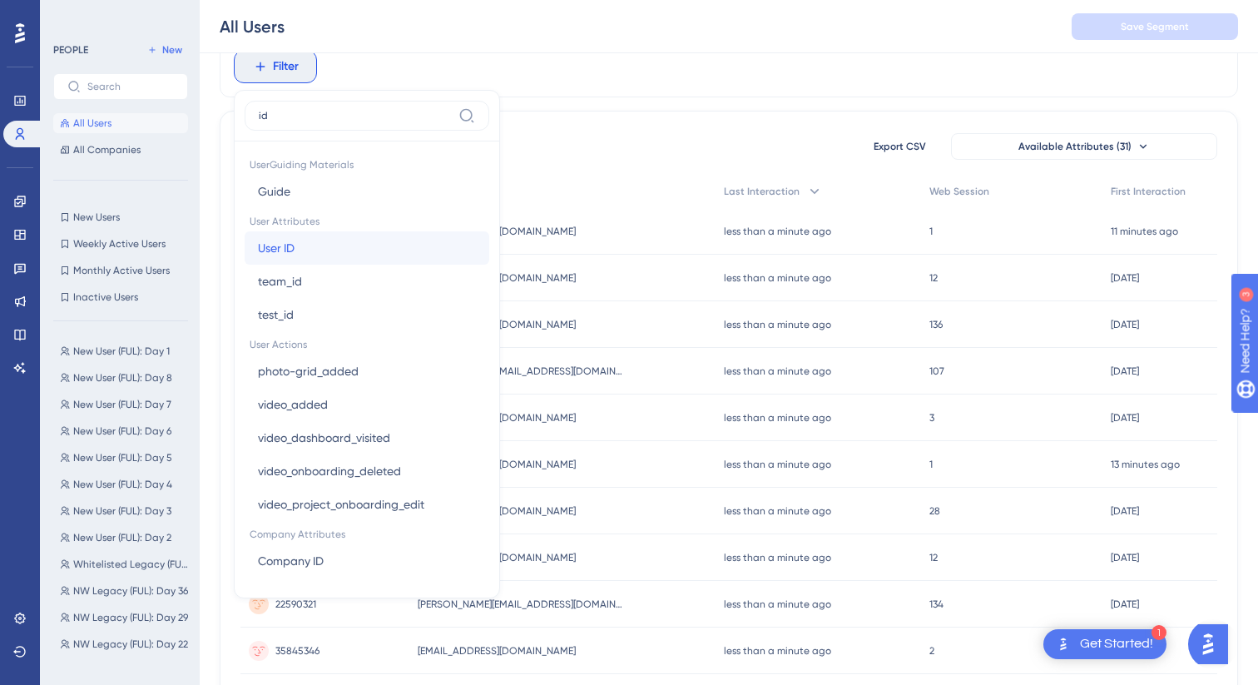
click at [323, 251] on button "User ID User ID" at bounding box center [367, 247] width 245 height 33
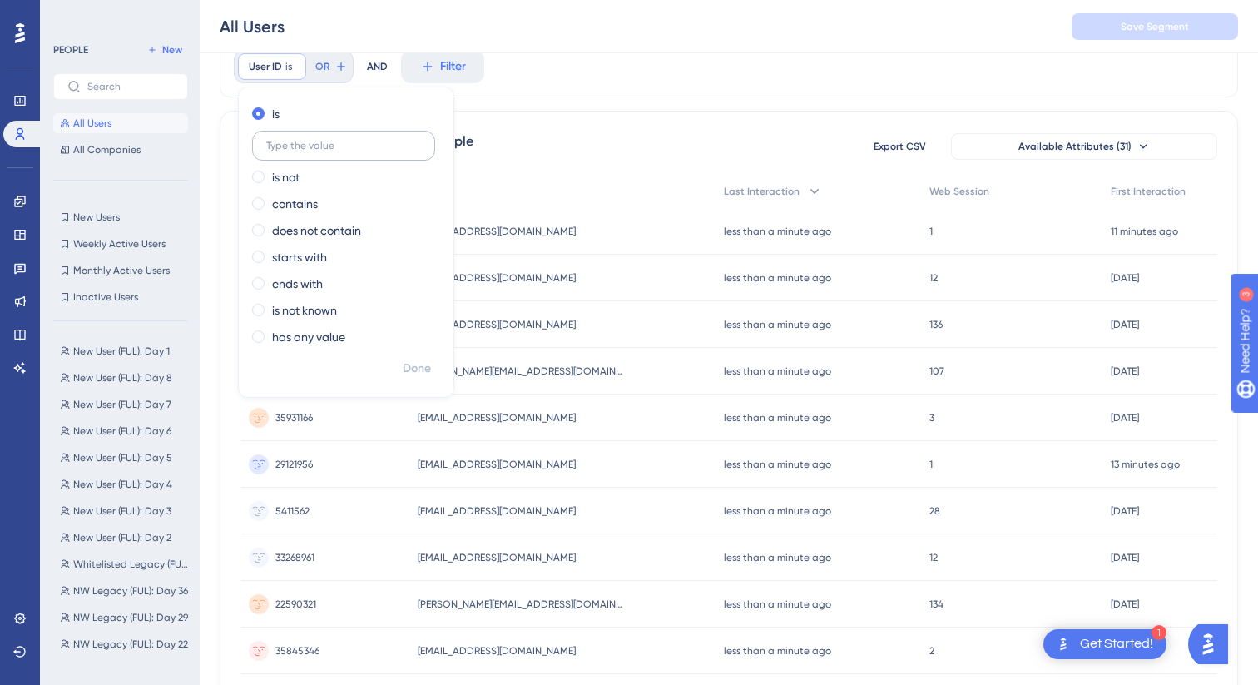
type input "1"
click at [418, 369] on span "Done" at bounding box center [417, 369] width 28 height 20
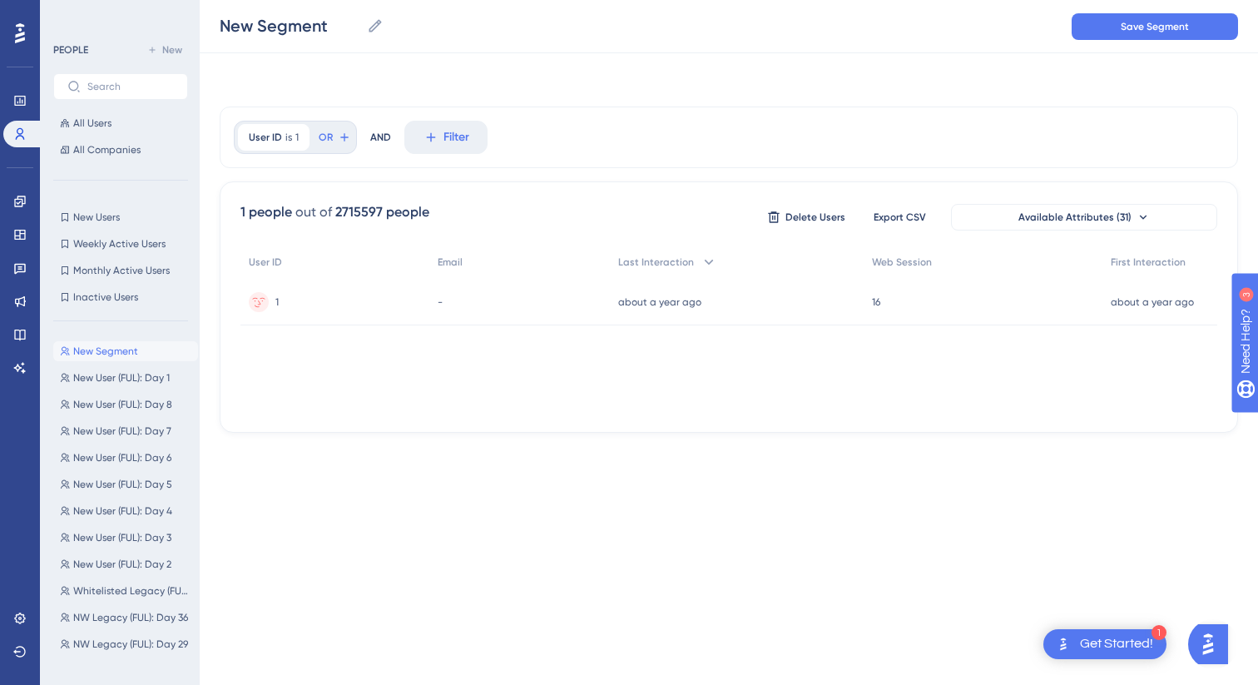
scroll to position [0, 0]
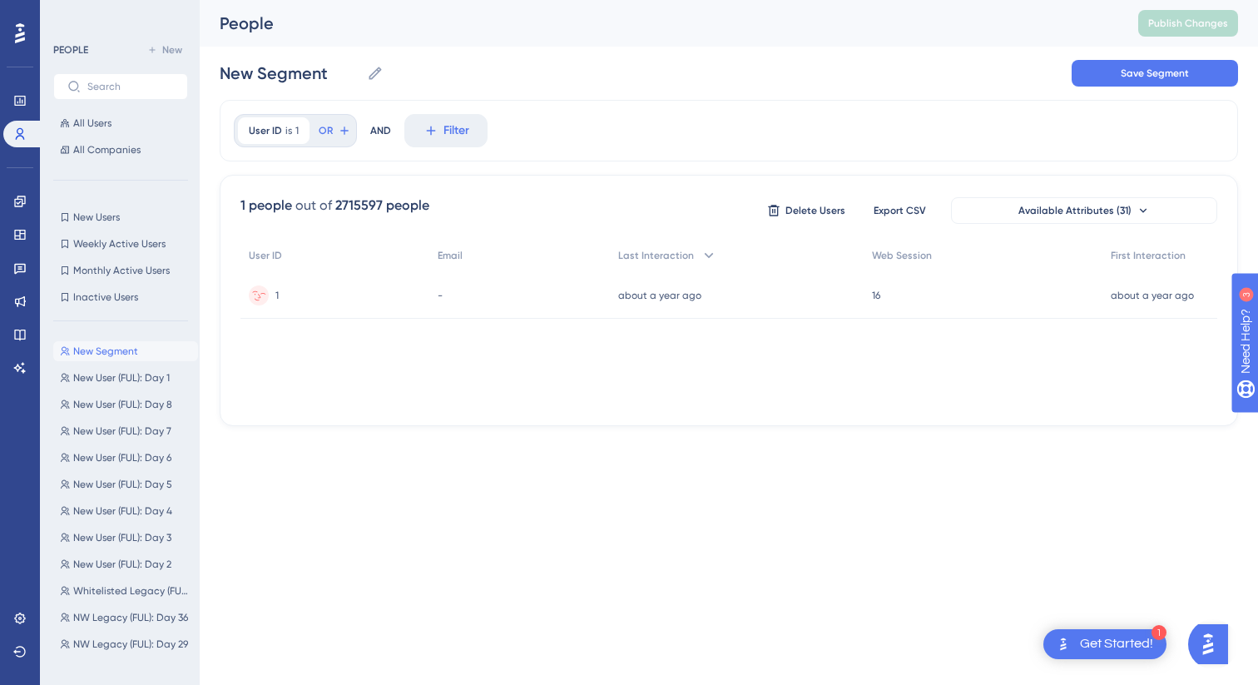
click at [582, 300] on div "-" at bounding box center [519, 295] width 181 height 47
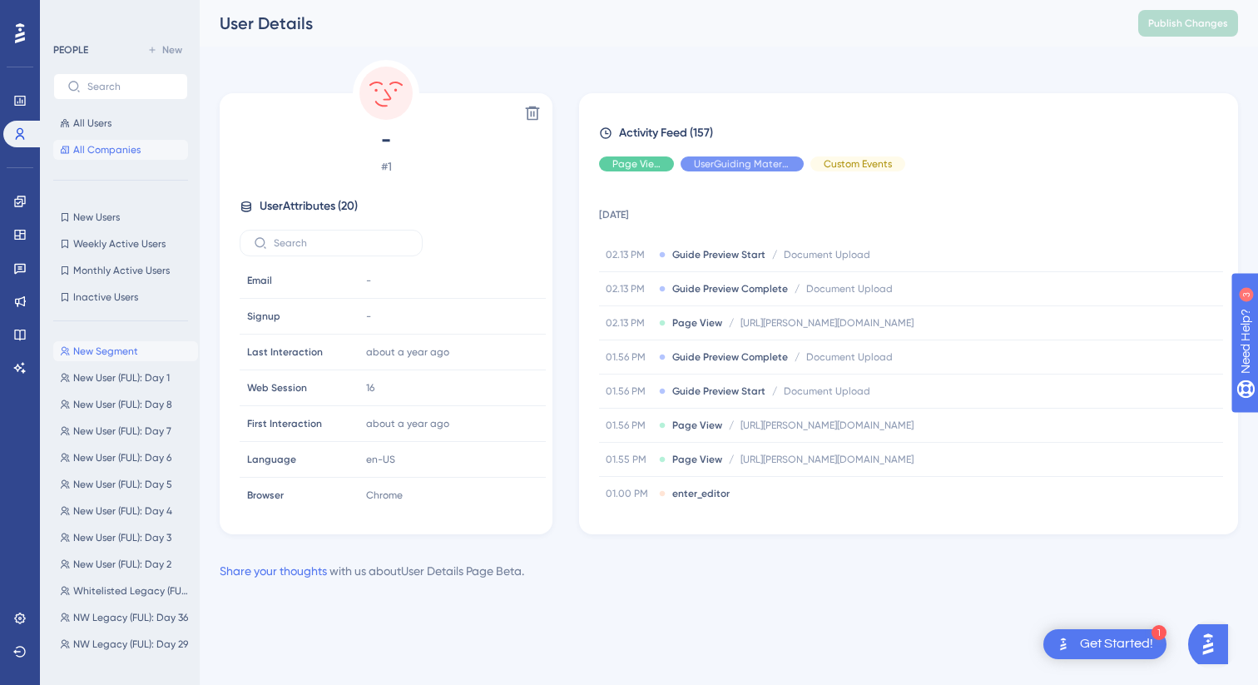
click at [132, 146] on span "All Companies" at bounding box center [106, 149] width 67 height 13
click at [115, 131] on button "All Users" at bounding box center [120, 123] width 135 height 20
click at [99, 121] on span "All Users" at bounding box center [92, 122] width 38 height 13
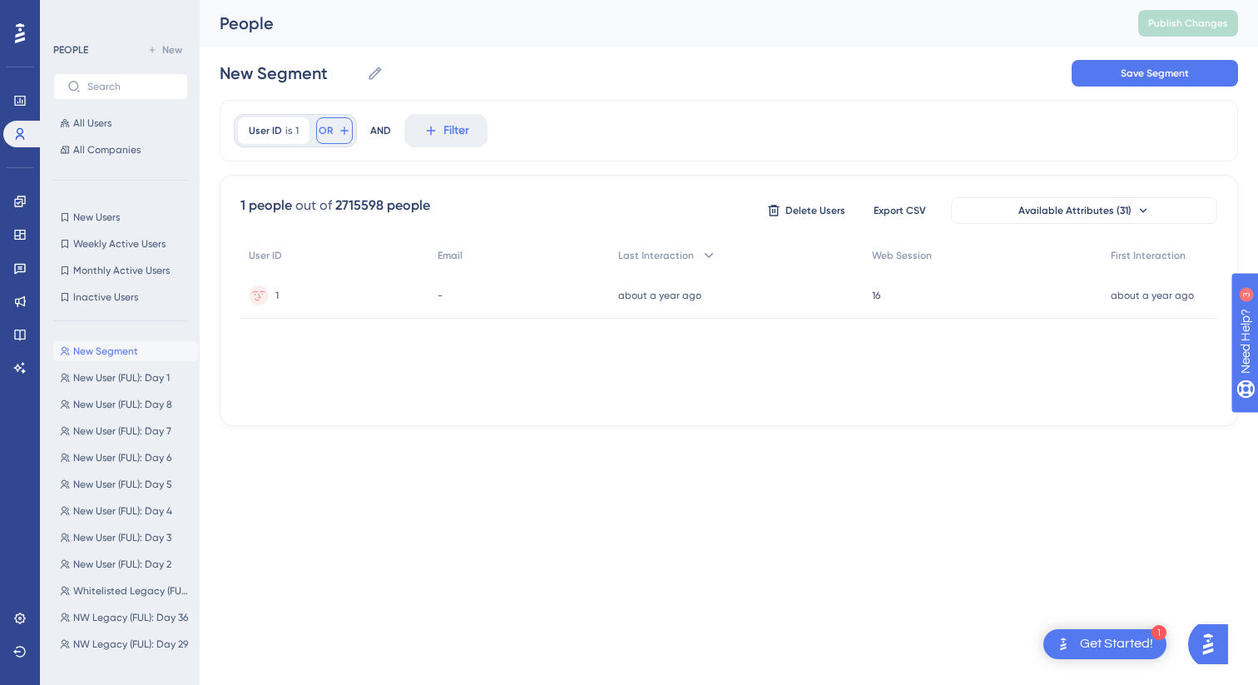
click at [333, 131] on button "OR" at bounding box center [334, 130] width 37 height 27
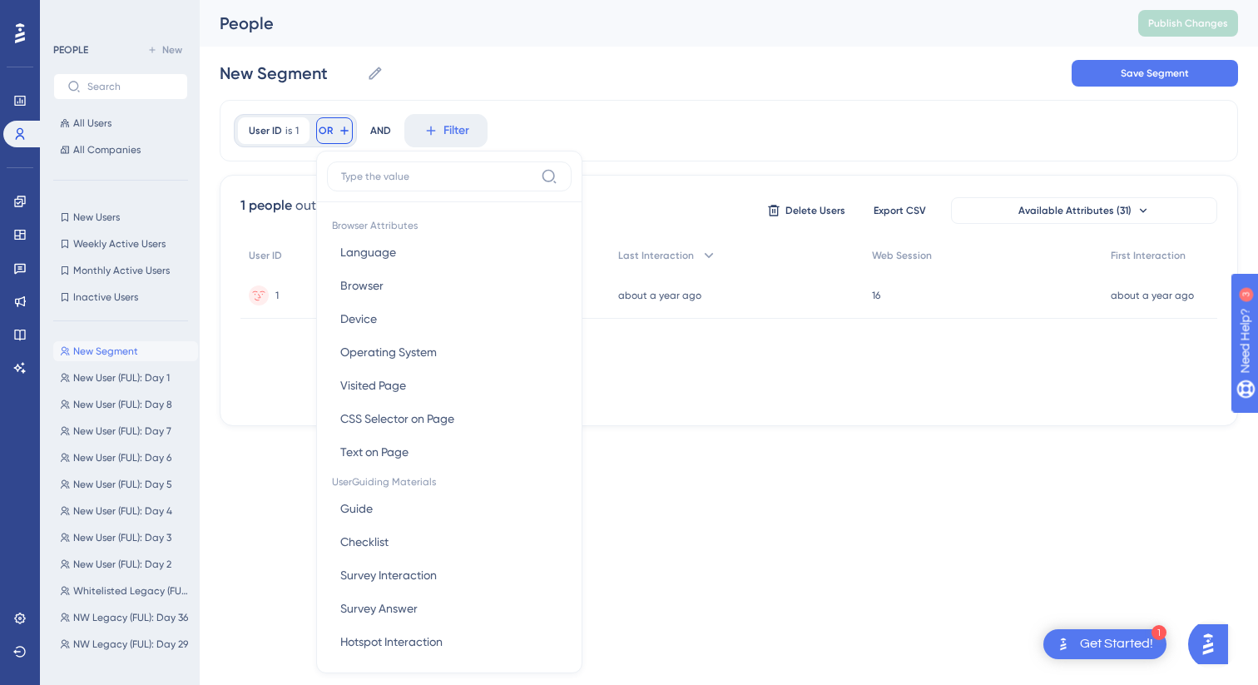
scroll to position [69, 0]
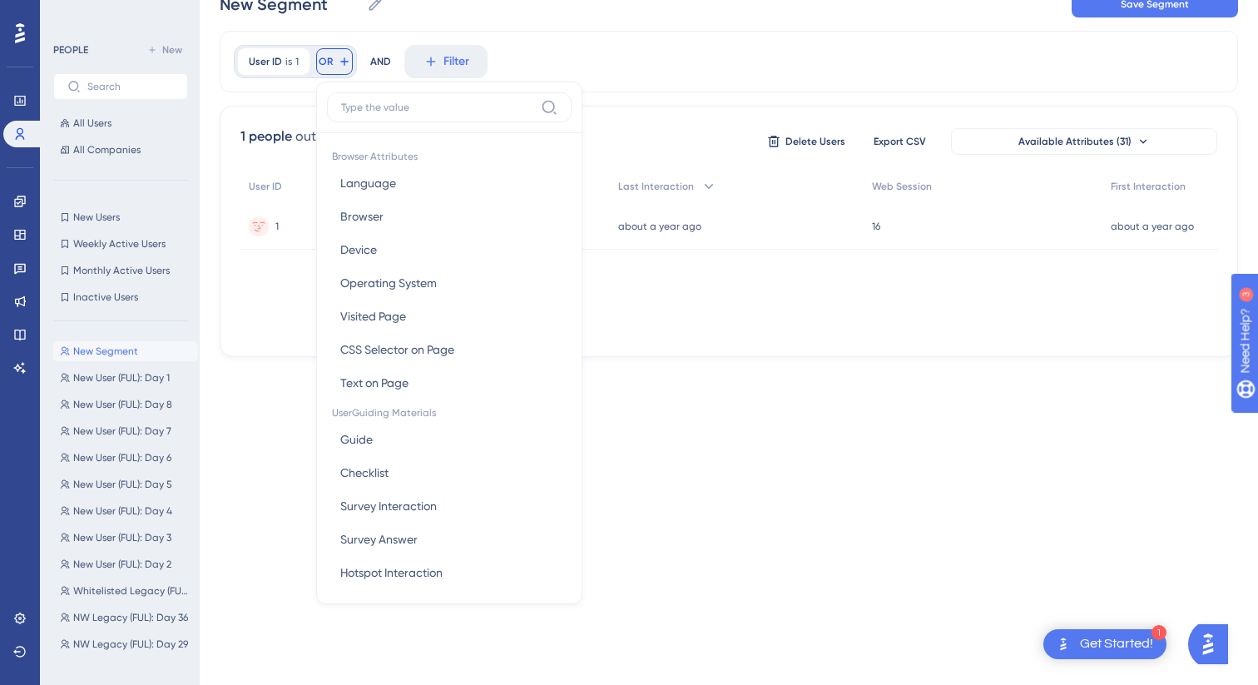
click at [342, 60] on icon at bounding box center [344, 61] width 13 height 13
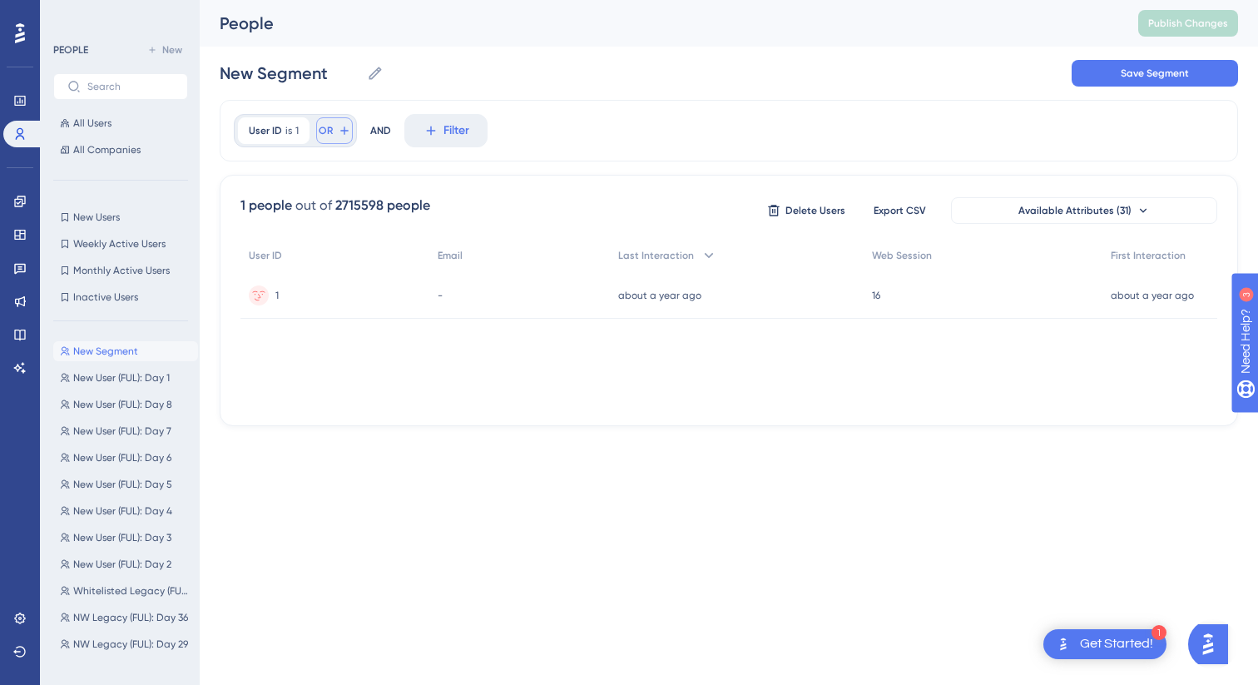
scroll to position [0, 0]
click at [275, 124] on span "User ID" at bounding box center [265, 130] width 33 height 13
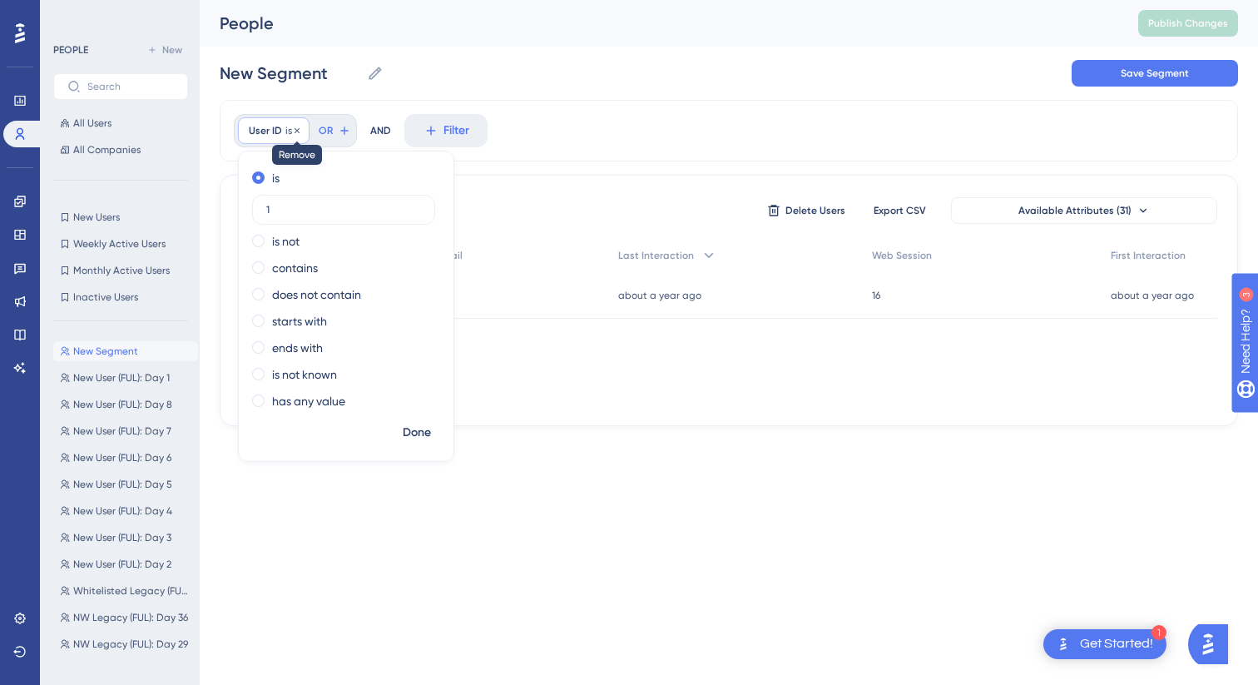
click at [296, 126] on icon at bounding box center [297, 131] width 10 height 10
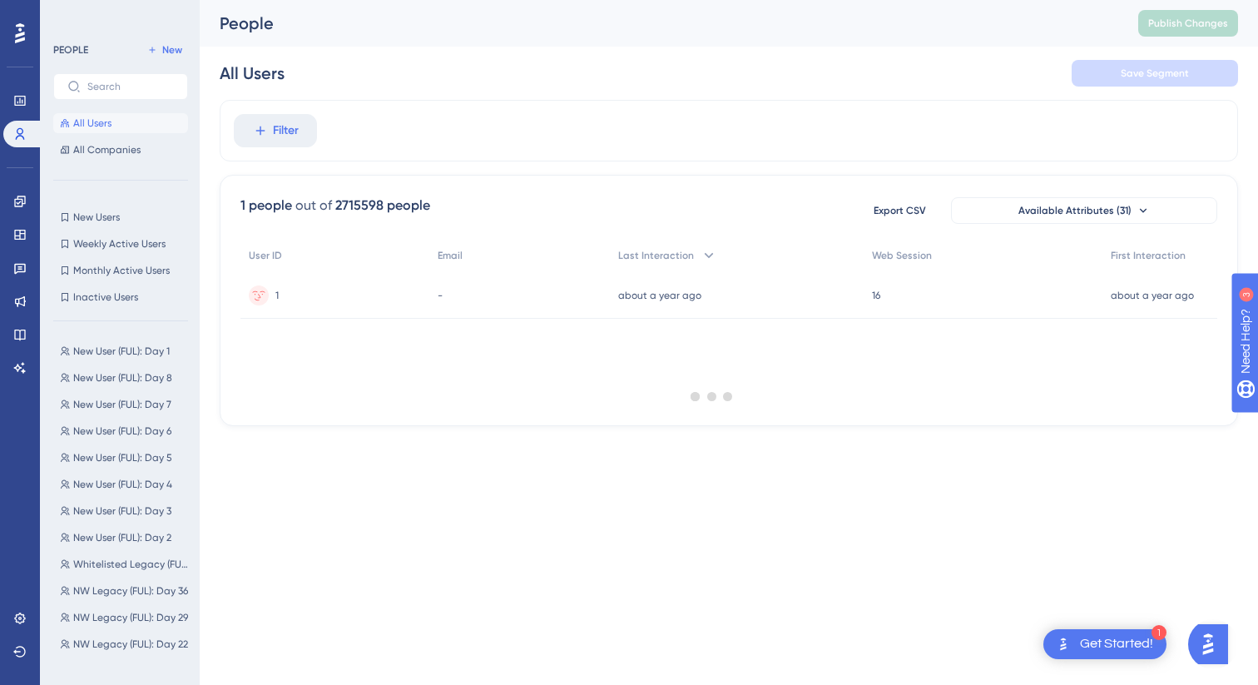
click at [296, 140] on div at bounding box center [712, 395] width 1092 height 565
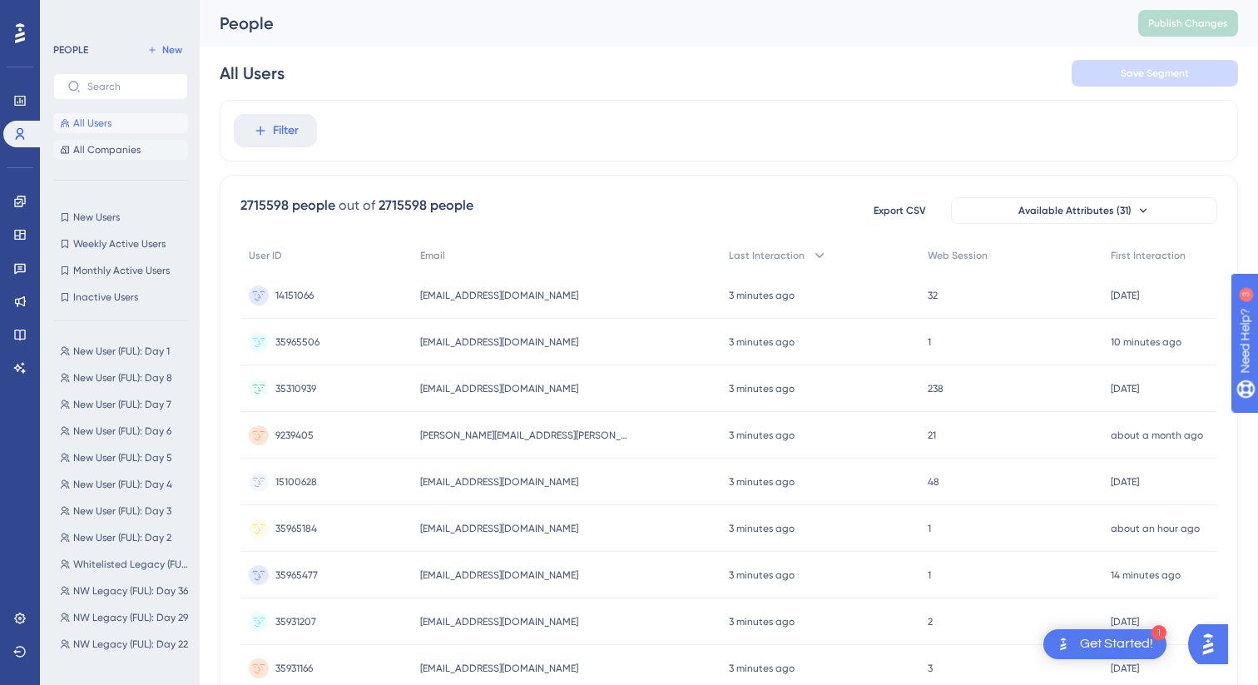
click at [121, 151] on span "All Companies" at bounding box center [106, 149] width 67 height 13
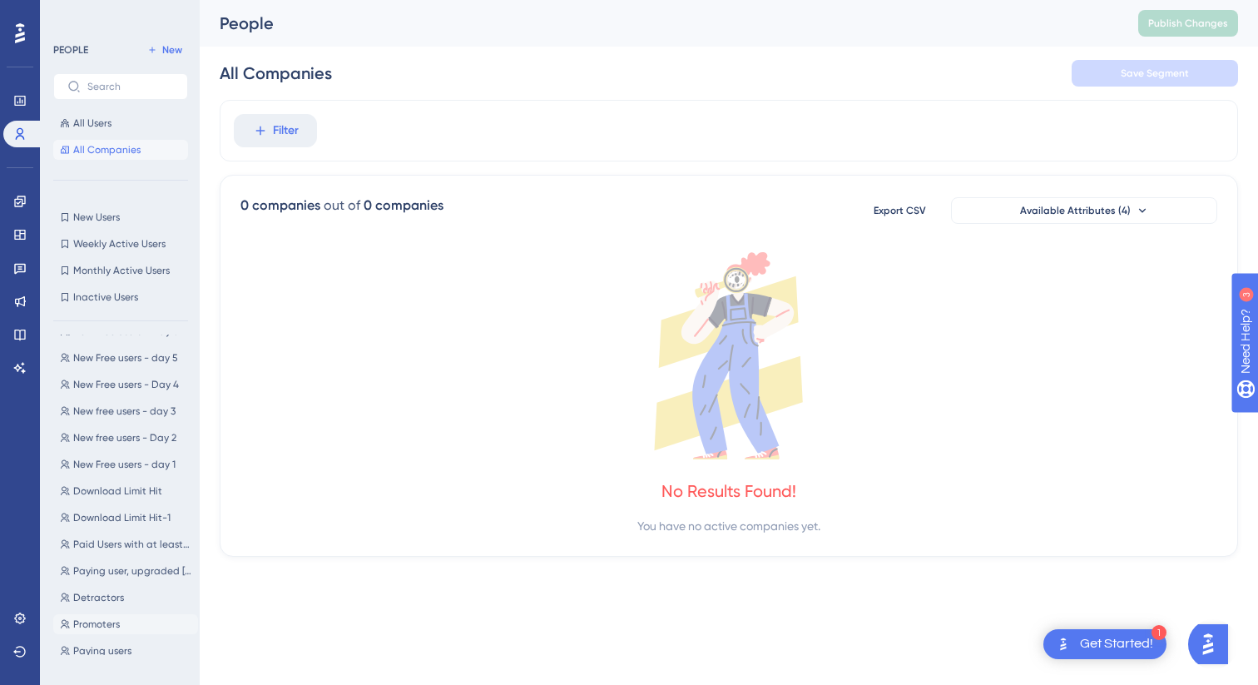
scroll to position [661, 0]
click at [104, 85] on input "text" at bounding box center [130, 87] width 87 height 12
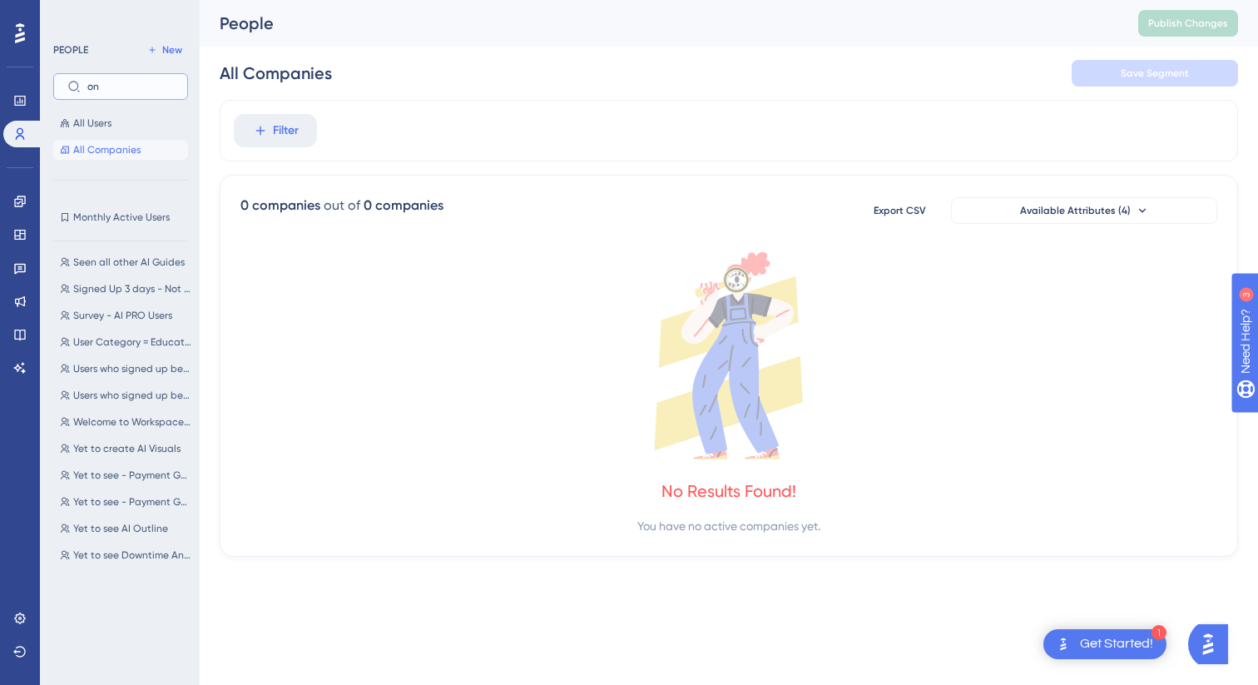
scroll to position [0, 0]
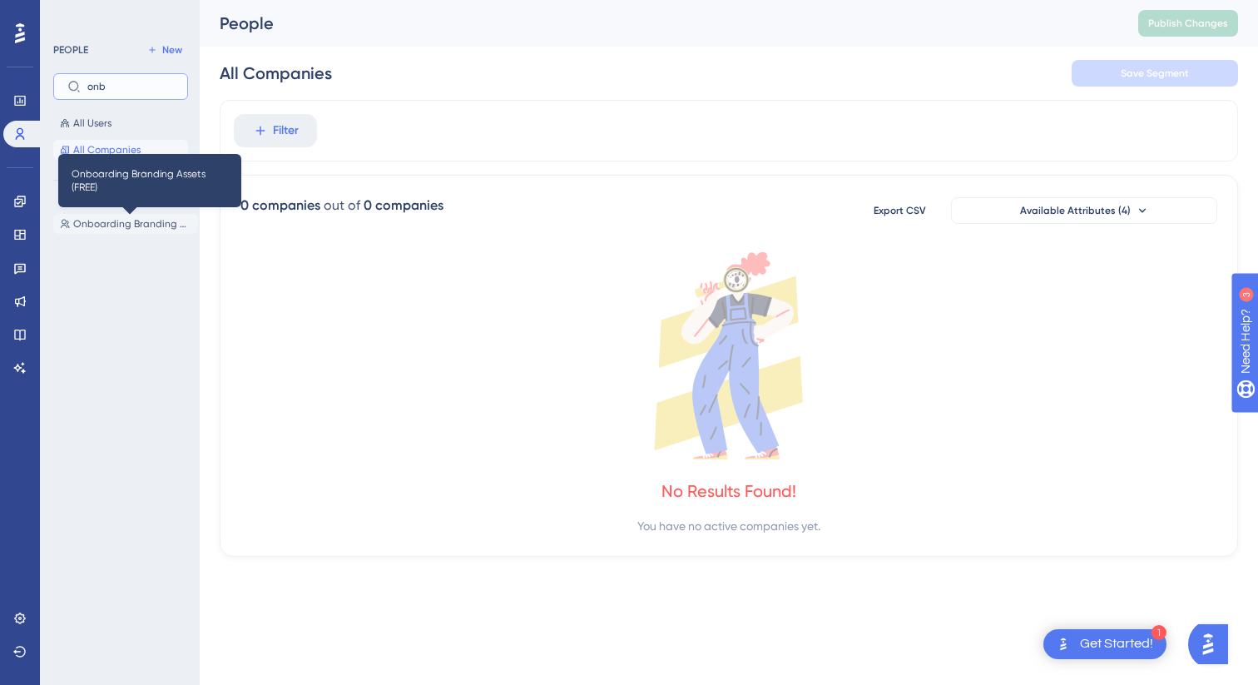
type input "onb"
click at [88, 225] on span "Onboarding Branding Assets (FREE)" at bounding box center [132, 223] width 118 height 13
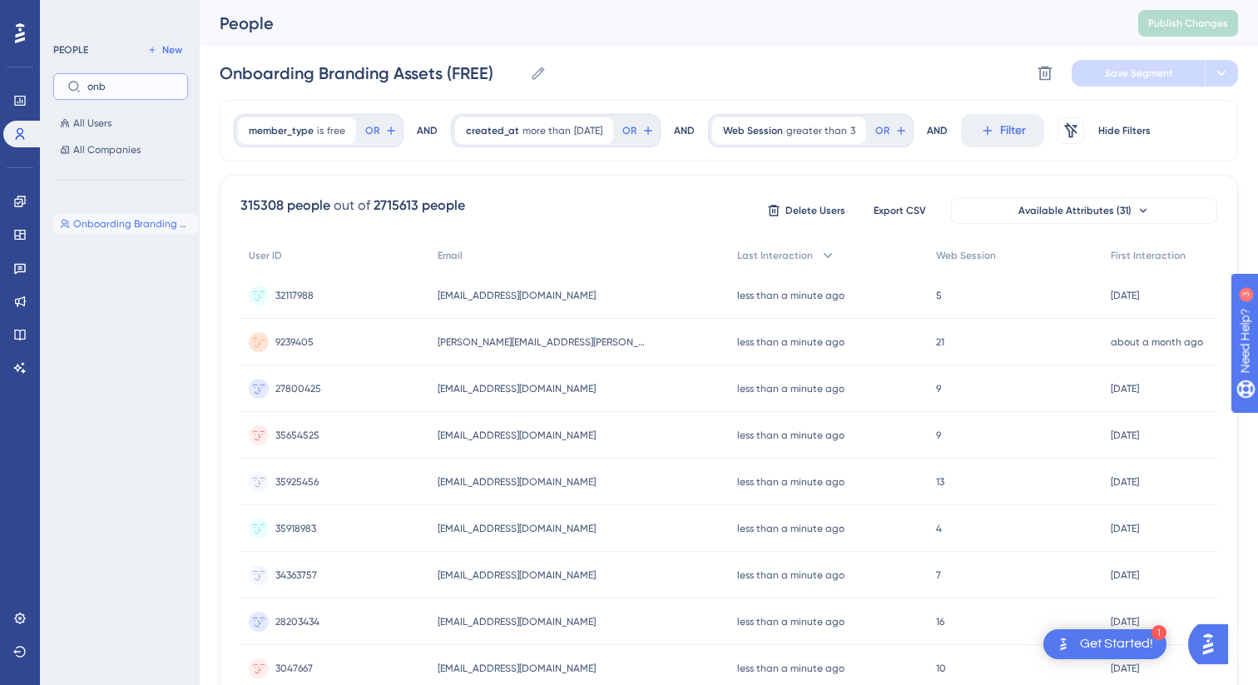
click at [118, 90] on input "onb" at bounding box center [130, 87] width 87 height 12
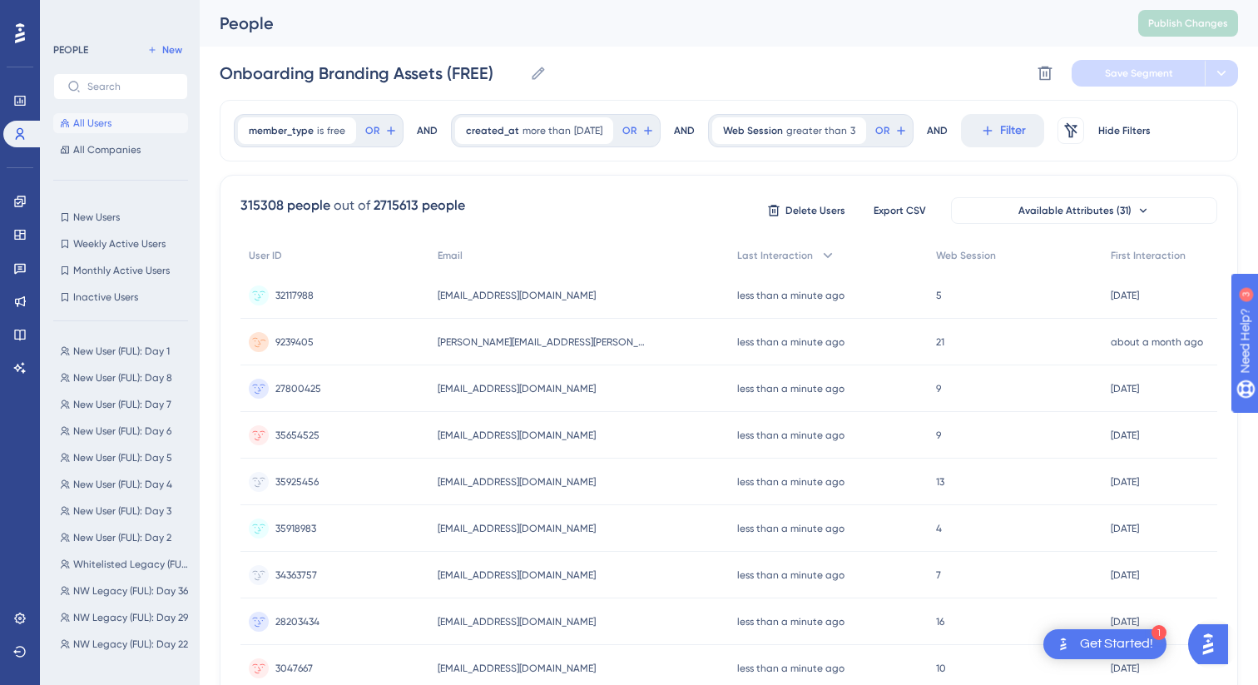
click at [100, 120] on span "All Users" at bounding box center [92, 122] width 38 height 13
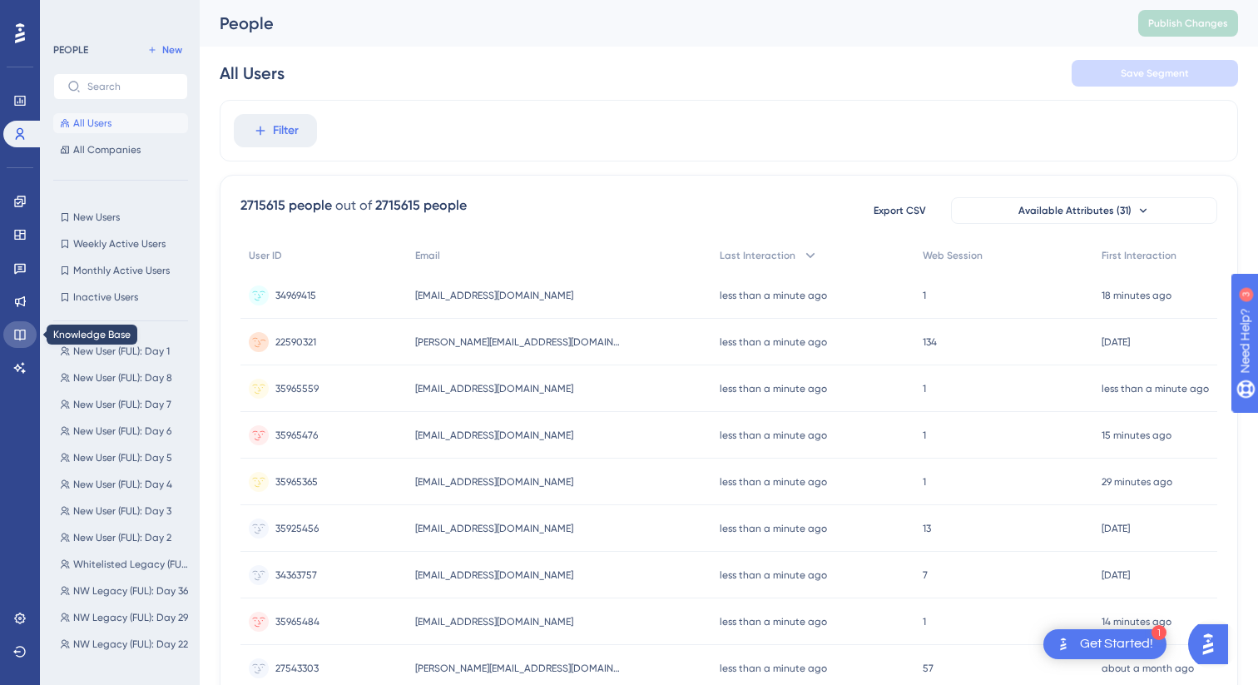
click at [23, 335] on icon at bounding box center [19, 334] width 13 height 13
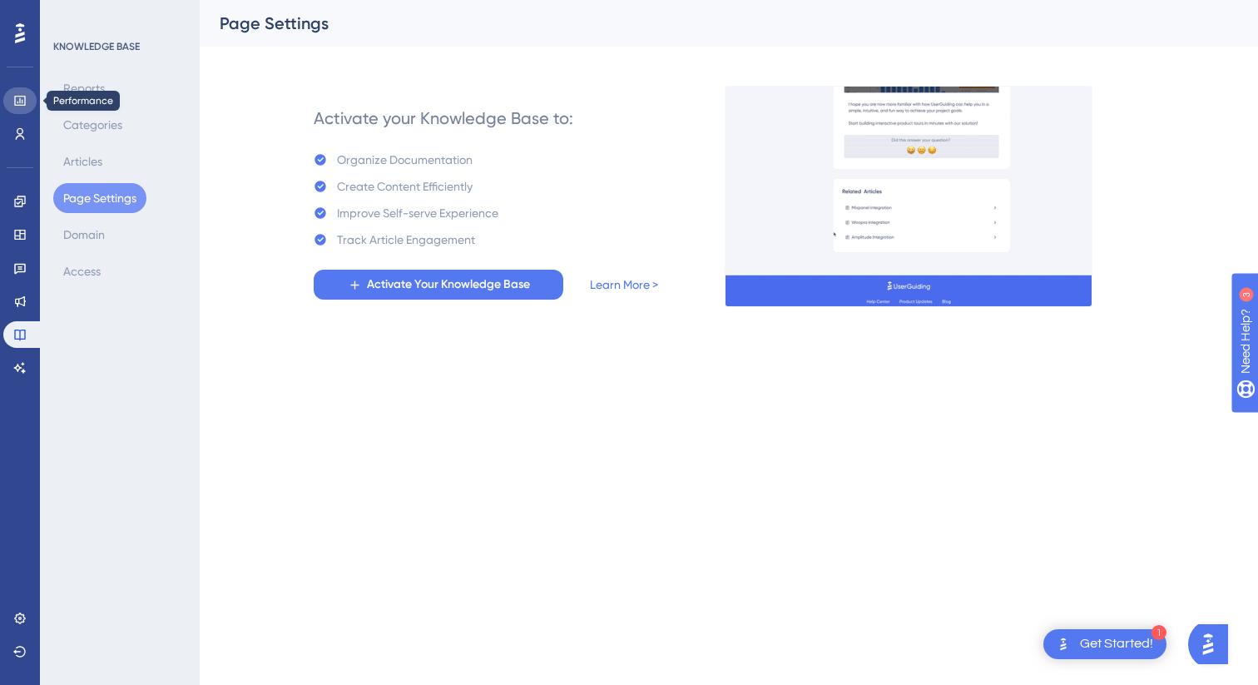
click at [22, 106] on icon at bounding box center [19, 100] width 13 height 13
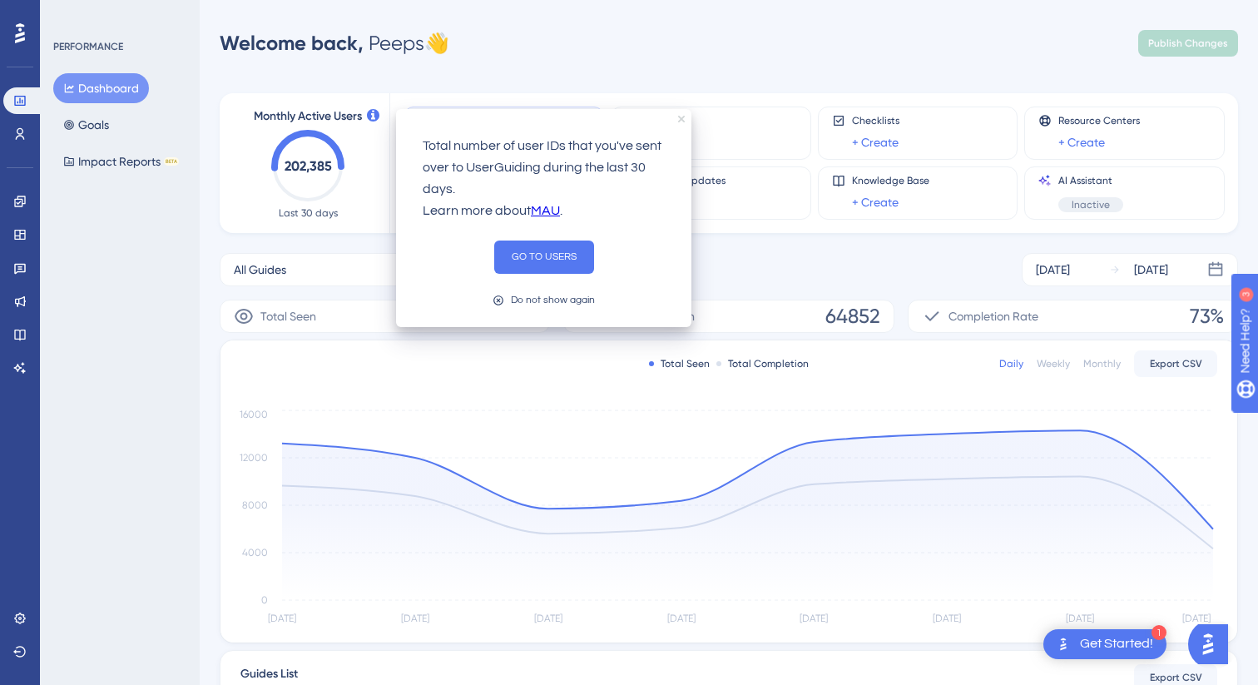
click at [682, 119] on icon "close tooltip" at bounding box center [681, 119] width 7 height 7
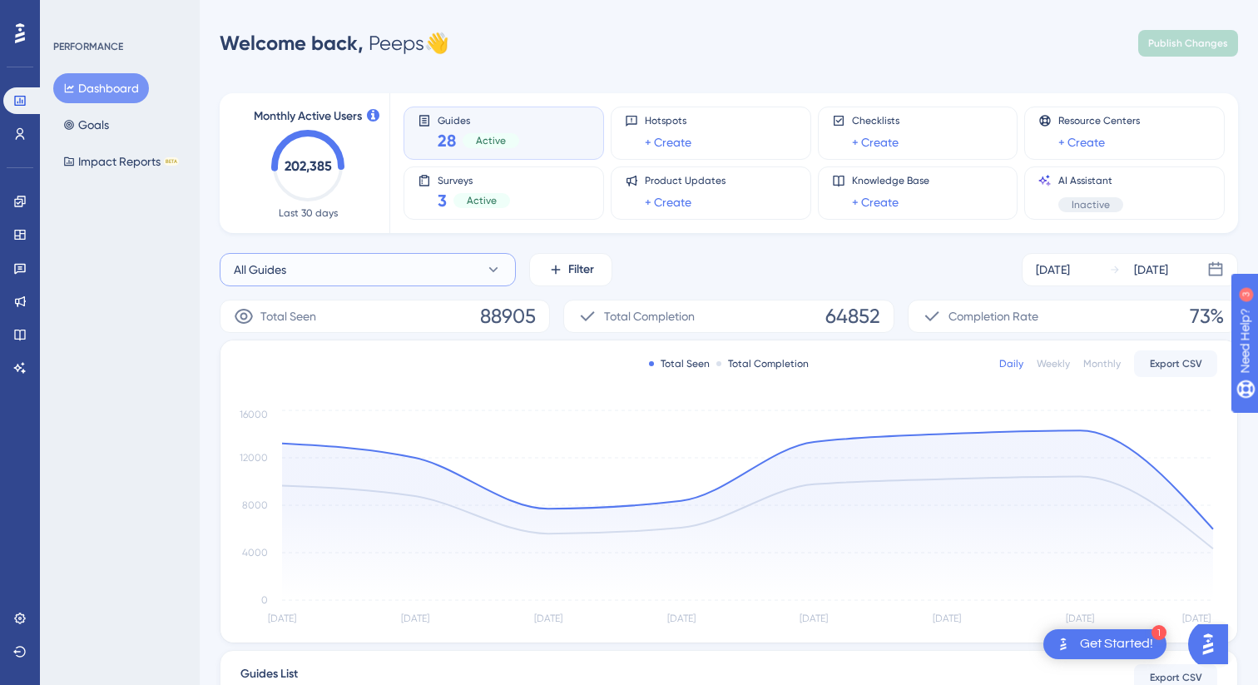
click at [449, 266] on button "All Guides" at bounding box center [368, 269] width 296 height 33
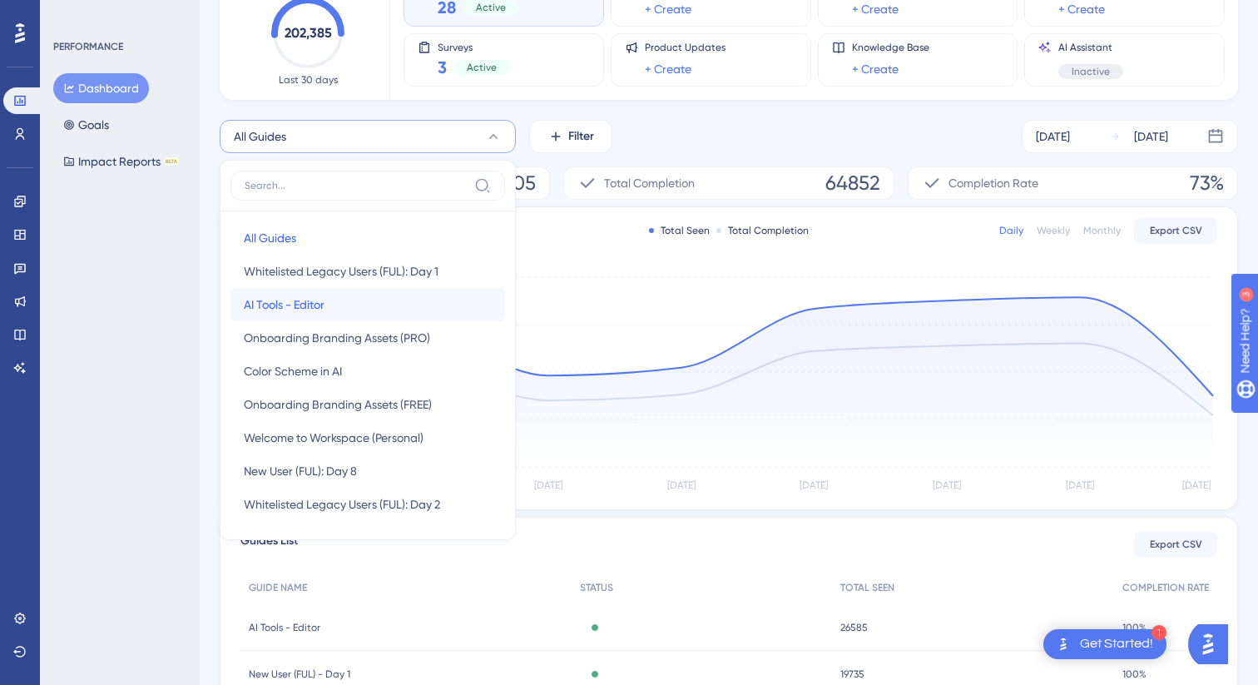
click at [338, 315] on button "AI Tools - Editor AI Tools - Editor" at bounding box center [367, 304] width 275 height 33
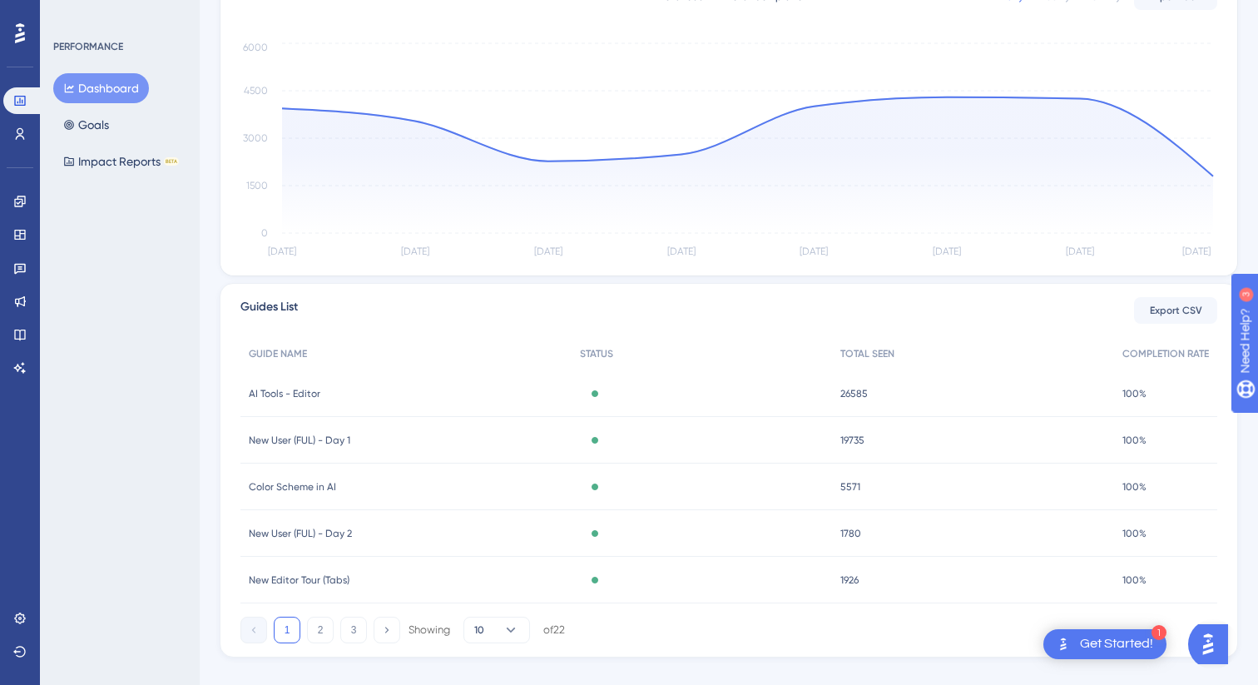
scroll to position [369, 0]
click at [303, 405] on div "AI Tools - Editor AI Tools - Editor" at bounding box center [405, 392] width 331 height 47
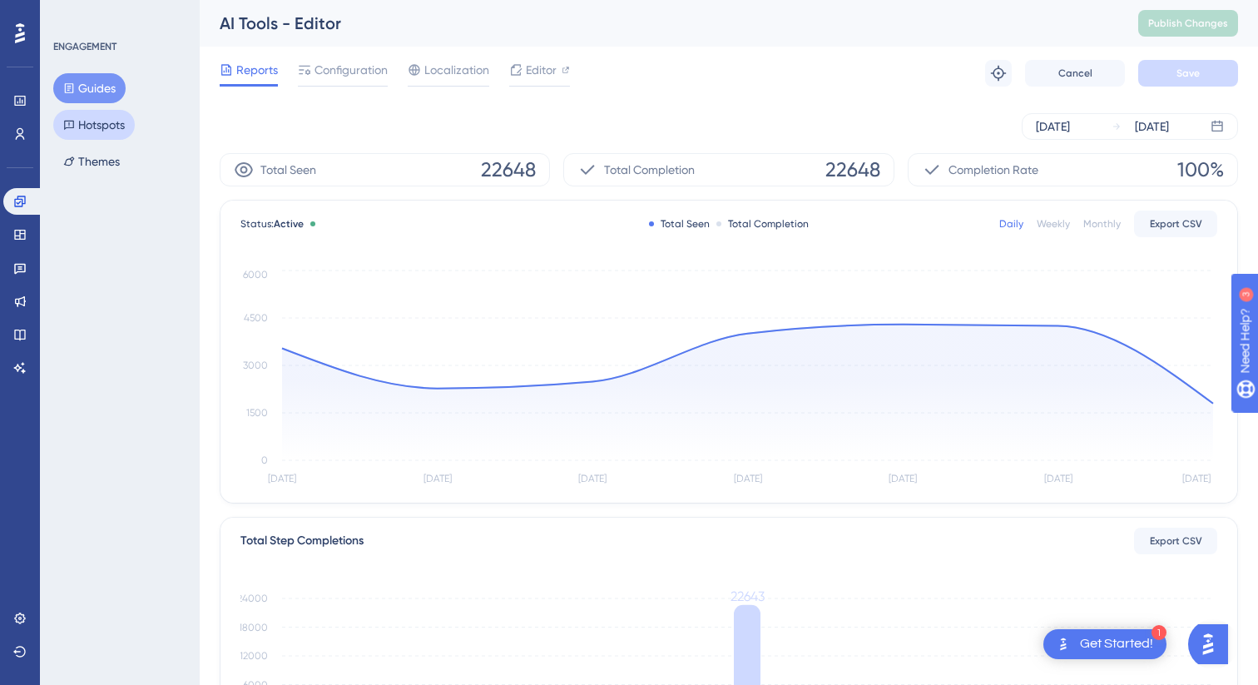
click at [107, 134] on button "Hotspots" at bounding box center [94, 125] width 82 height 30
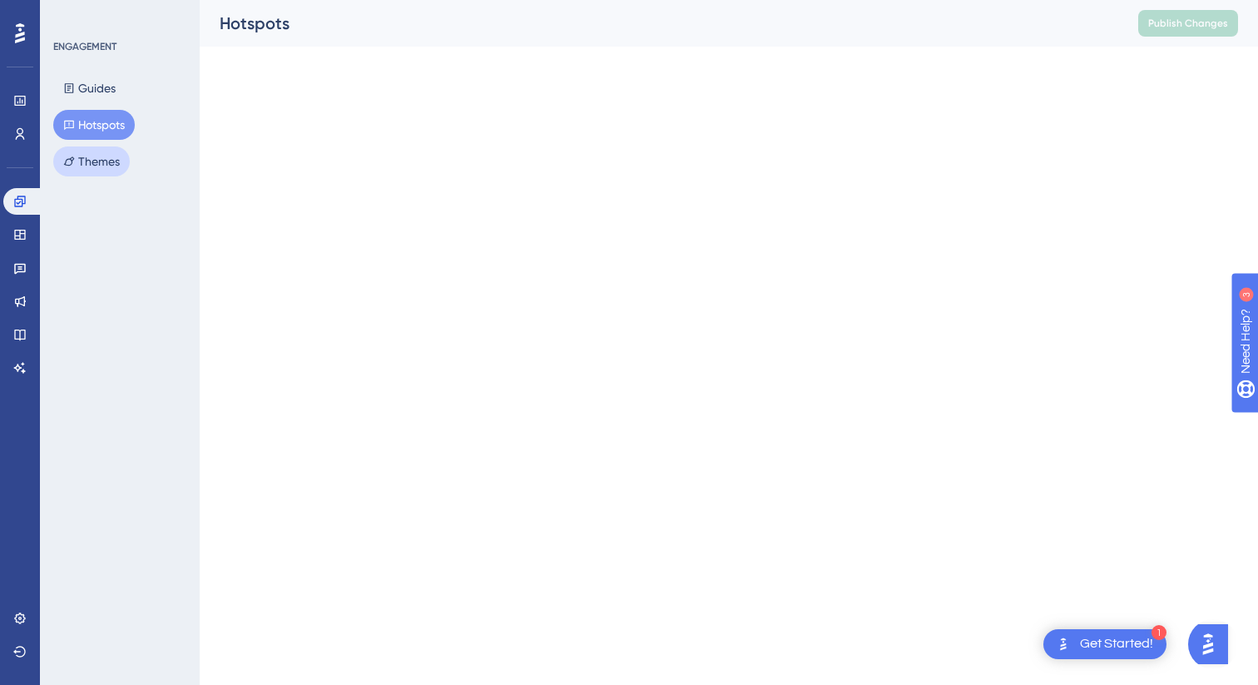
click at [105, 153] on button "Themes" at bounding box center [91, 161] width 77 height 30
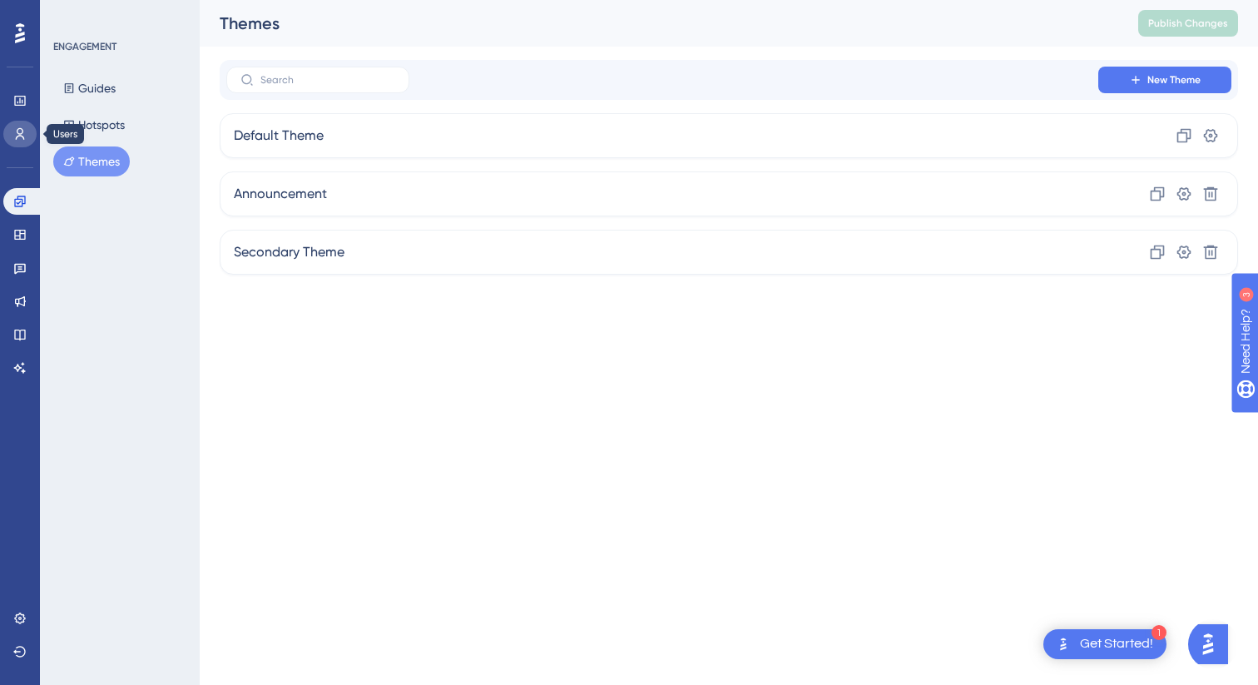
click at [20, 128] on icon at bounding box center [20, 134] width 9 height 12
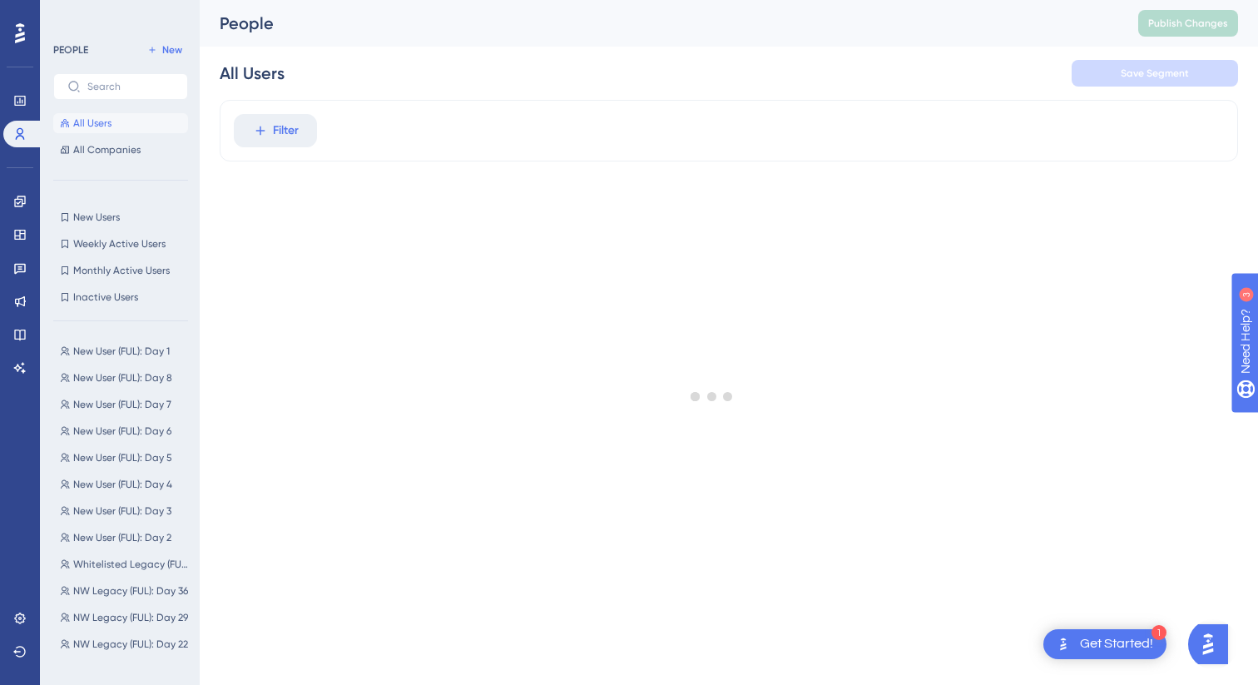
click at [295, 135] on div at bounding box center [712, 395] width 1092 height 565
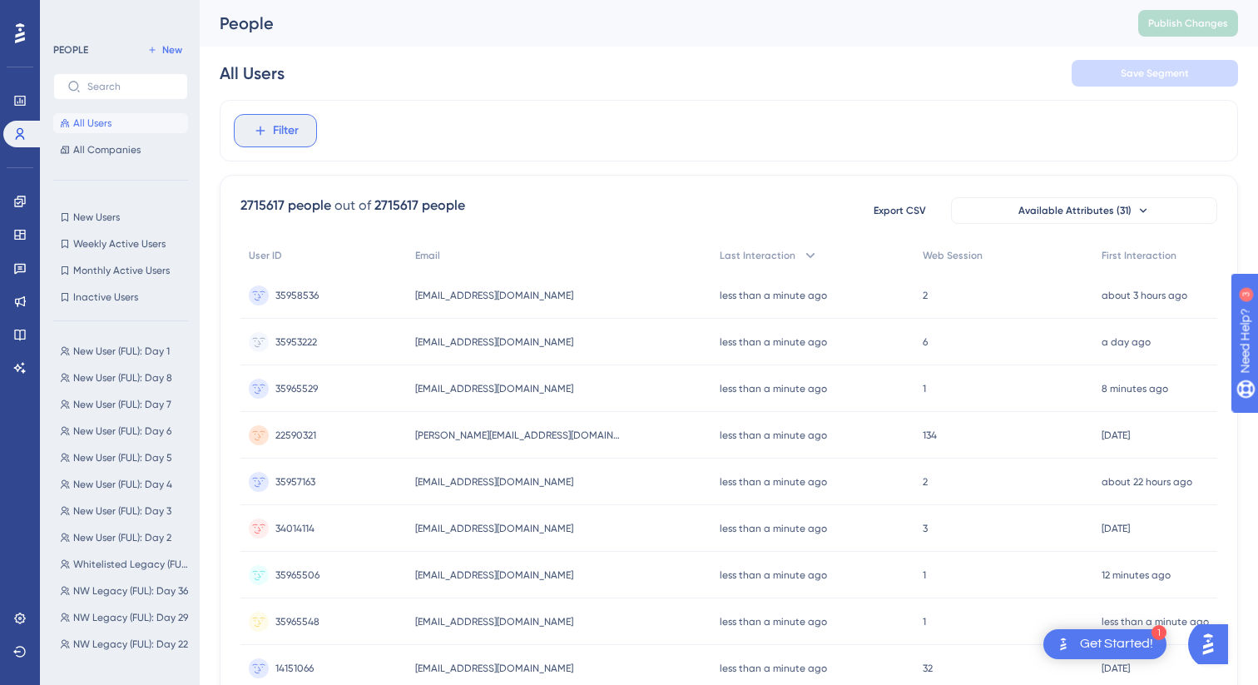
click at [299, 131] on button "Filter" at bounding box center [275, 130] width 83 height 33
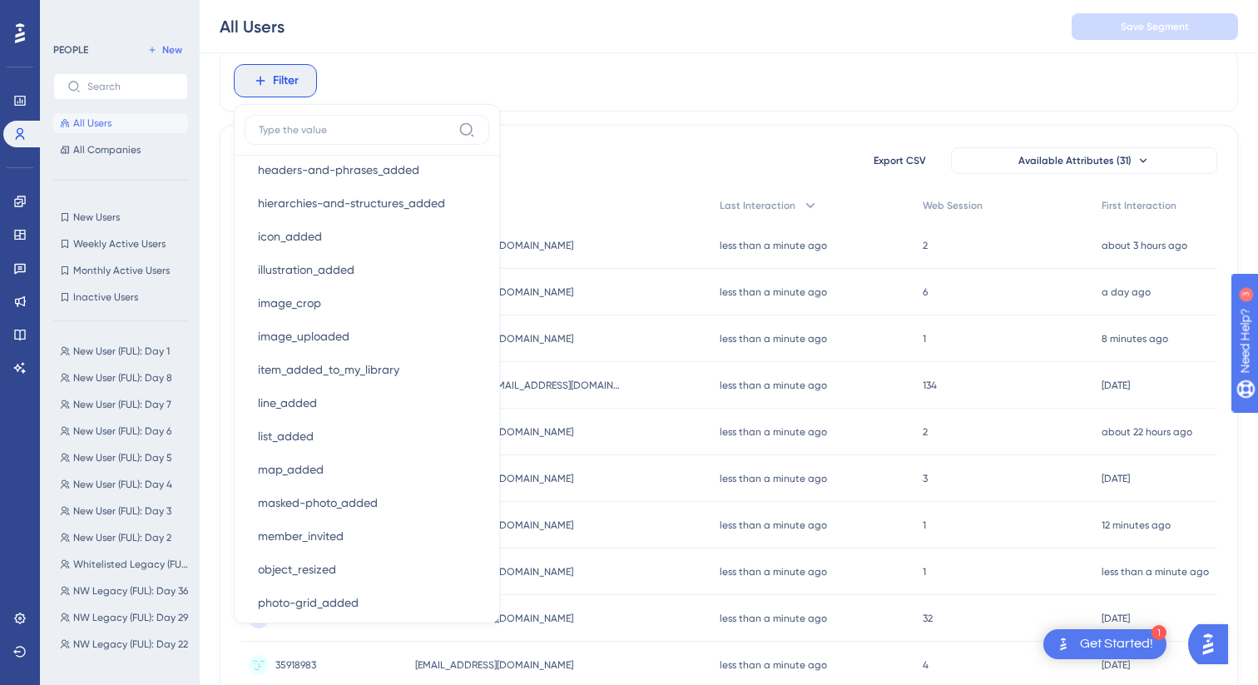
scroll to position [2203, 0]
click at [730, 103] on div "Filter Browser Attributes Language Language Browser Browser Device Device Opera…" at bounding box center [729, 81] width 1018 height 62
